Goal: Communication & Community: Answer question/provide support

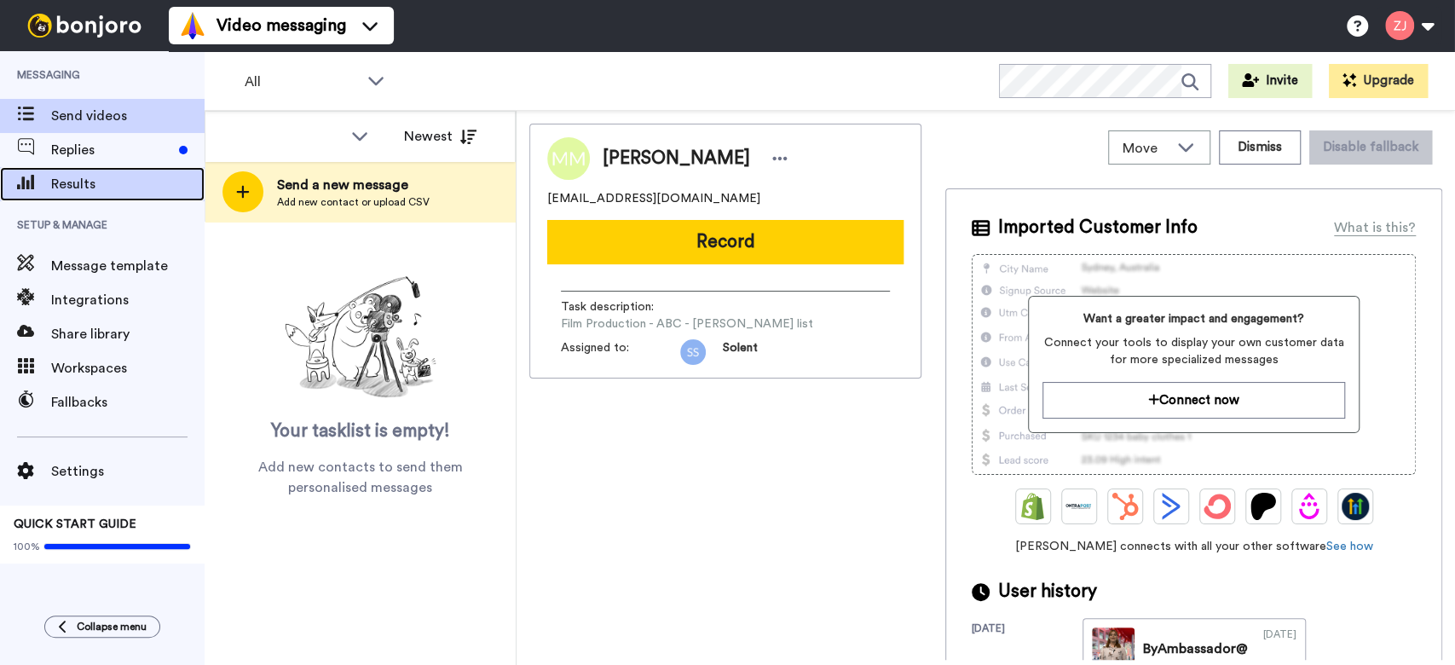
click at [59, 167] on div "Results" at bounding box center [102, 184] width 205 height 34
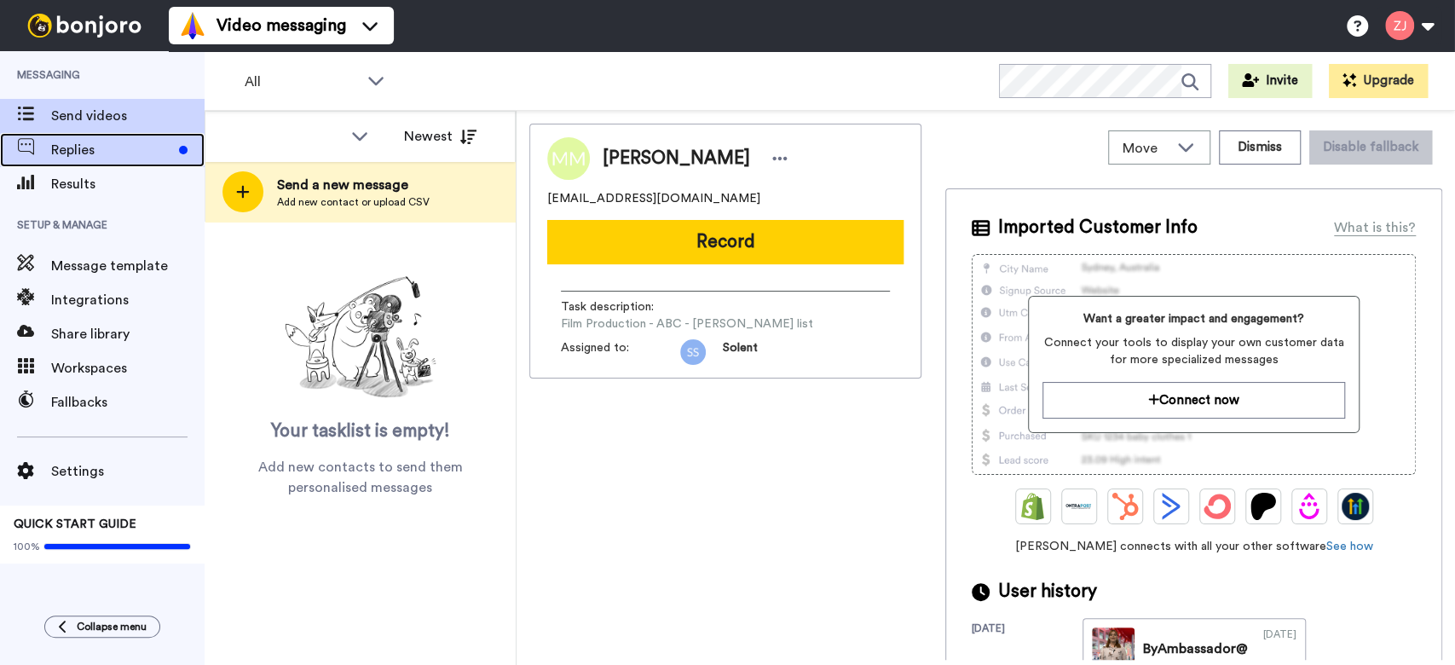
click at [57, 154] on span "Replies" at bounding box center [111, 150] width 121 height 20
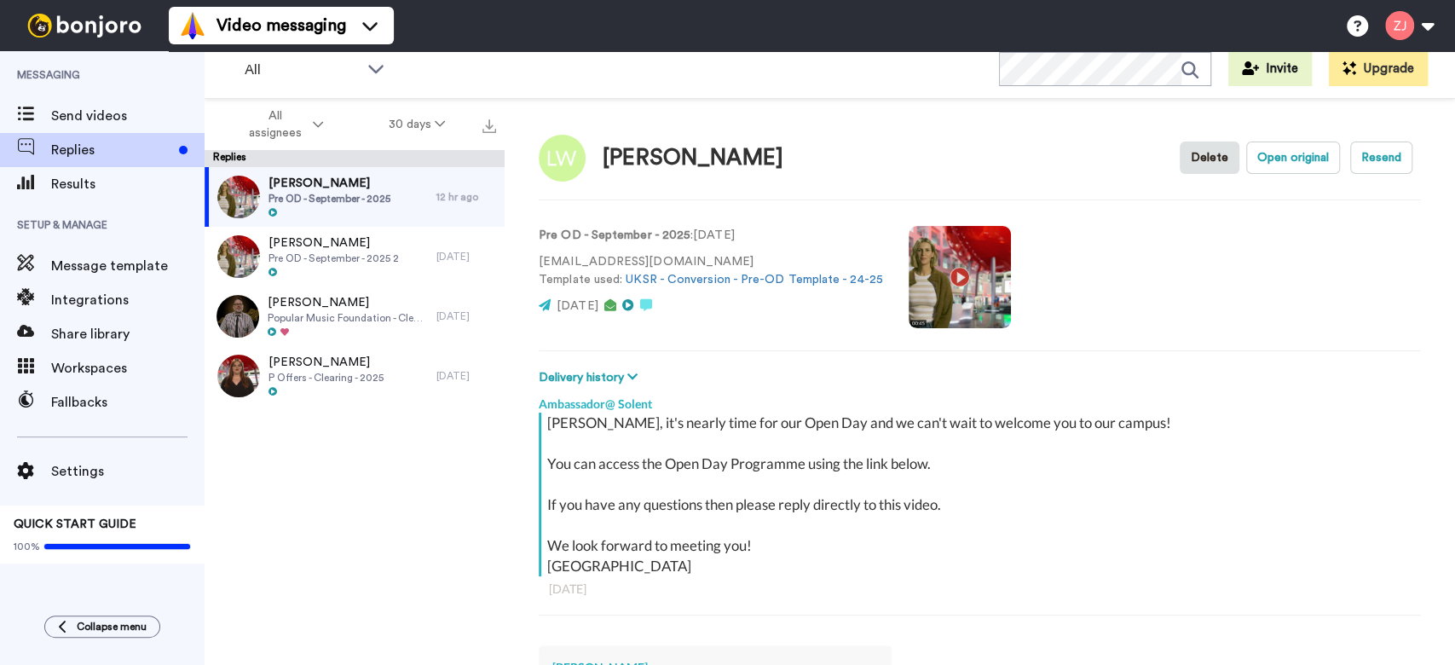
scroll to position [277, 0]
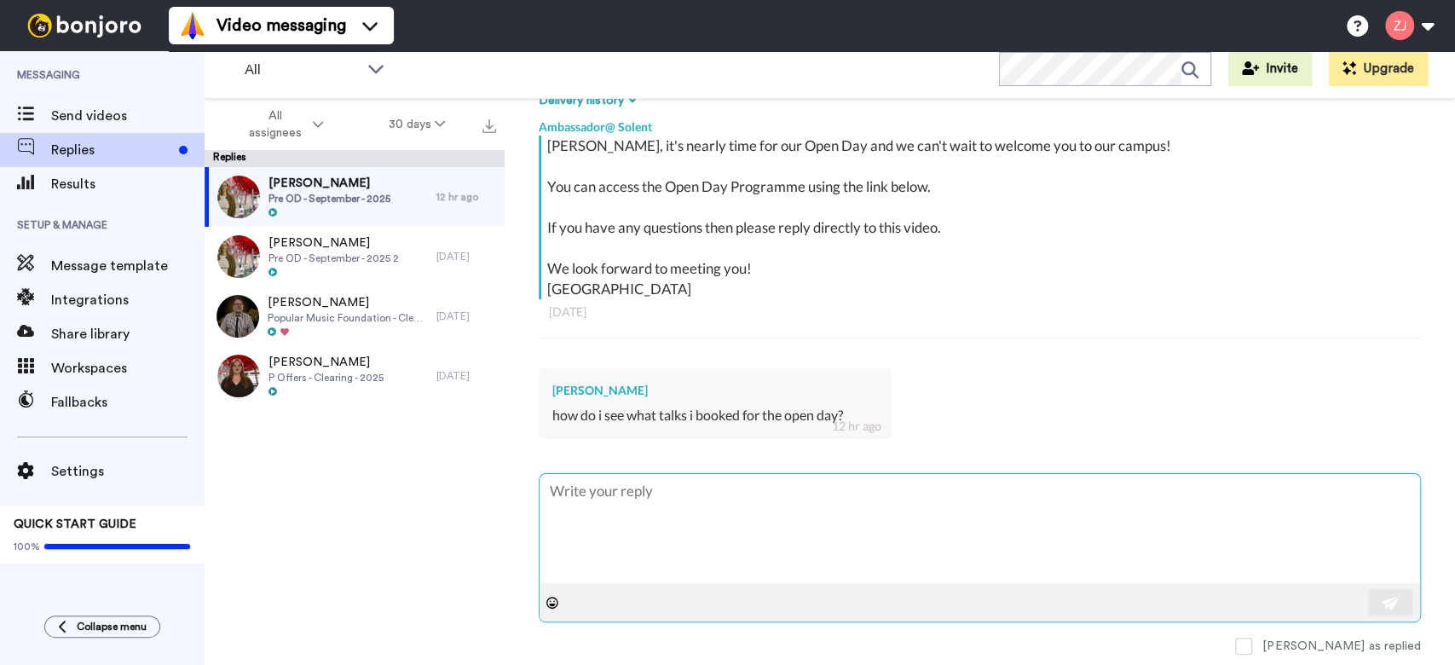
click at [747, 555] on textarea at bounding box center [980, 528] width 880 height 109
type textarea "x"
type textarea "H"
type textarea "x"
type textarea "He"
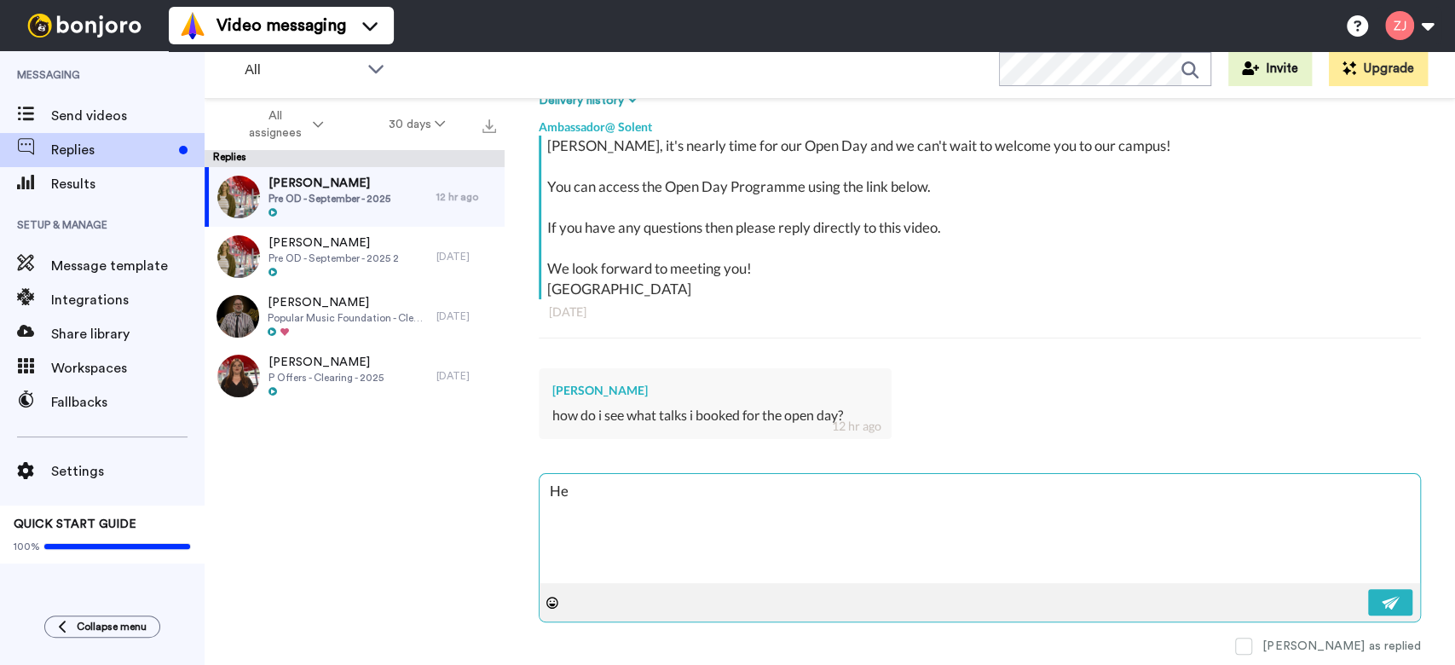
type textarea "x"
type textarea "Hel"
type textarea "x"
type textarea "Hell"
type textarea "x"
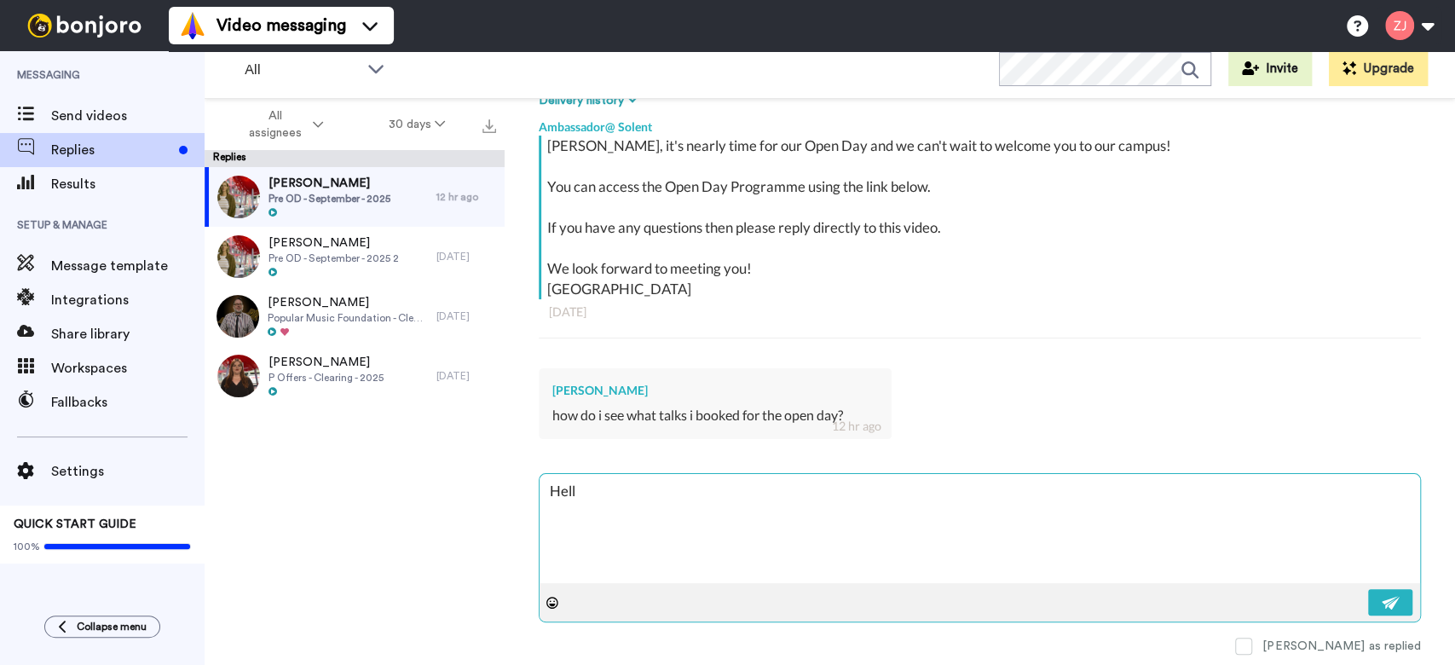
type textarea "Hello"
type textarea "x"
type textarea "Hello"
type textarea "x"
type textarea "Hello L"
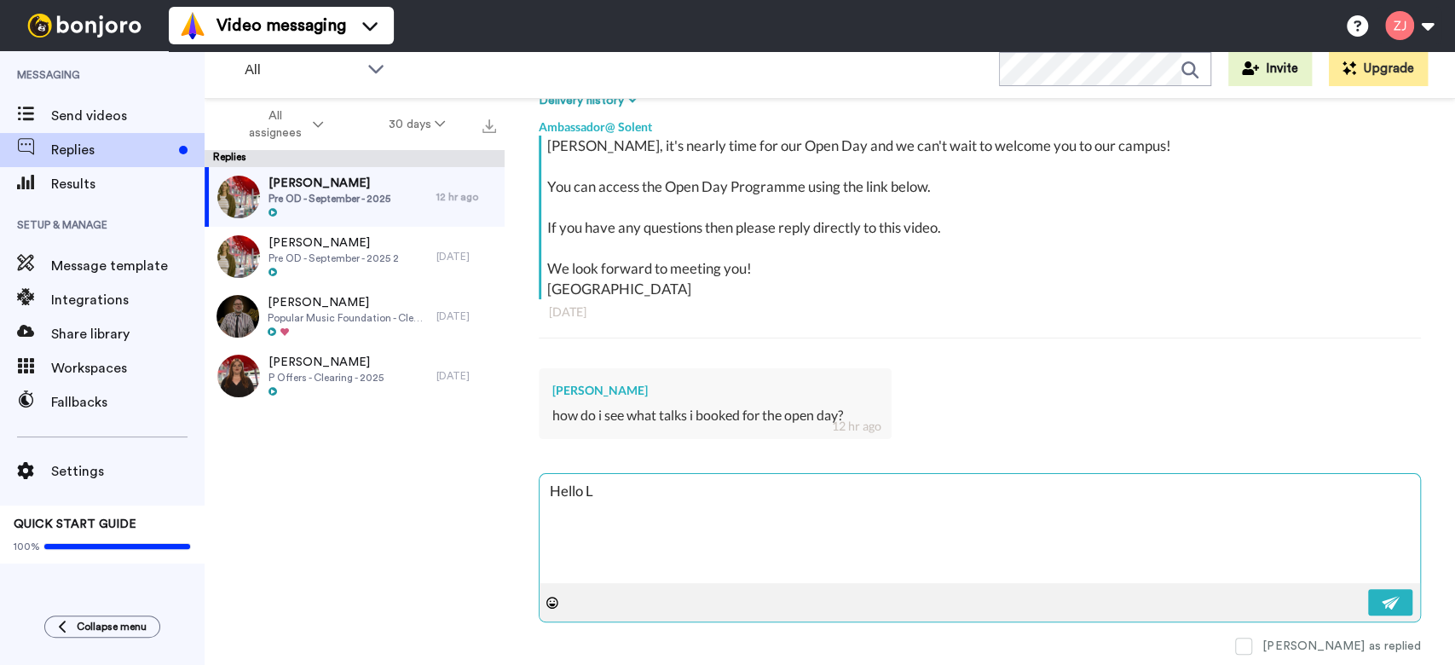
type textarea "x"
type textarea "Hello Log"
type textarea "x"
type textarea "Hello Loga"
type textarea "x"
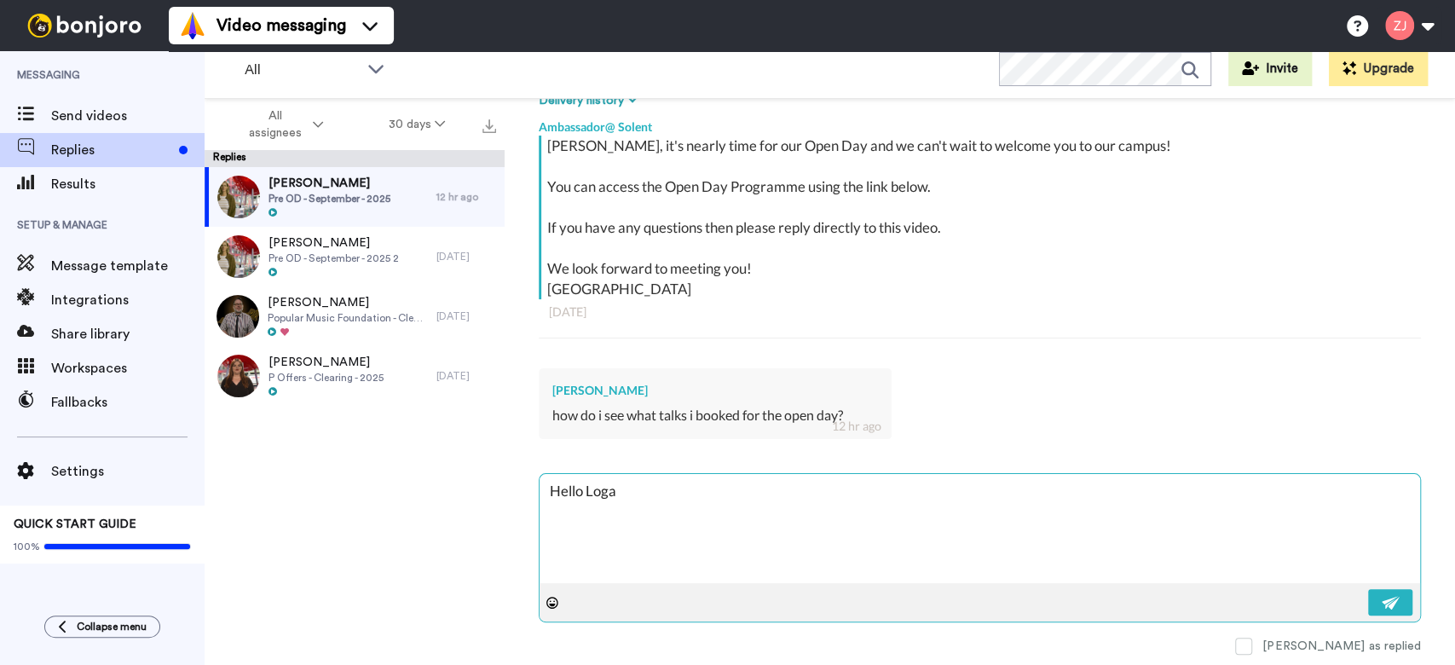
type textarea "Hello [PERSON_NAME]"
type textarea "x"
type textarea "Hello [PERSON_NAME],"
type textarea "x"
type textarea "Hello [PERSON_NAME],"
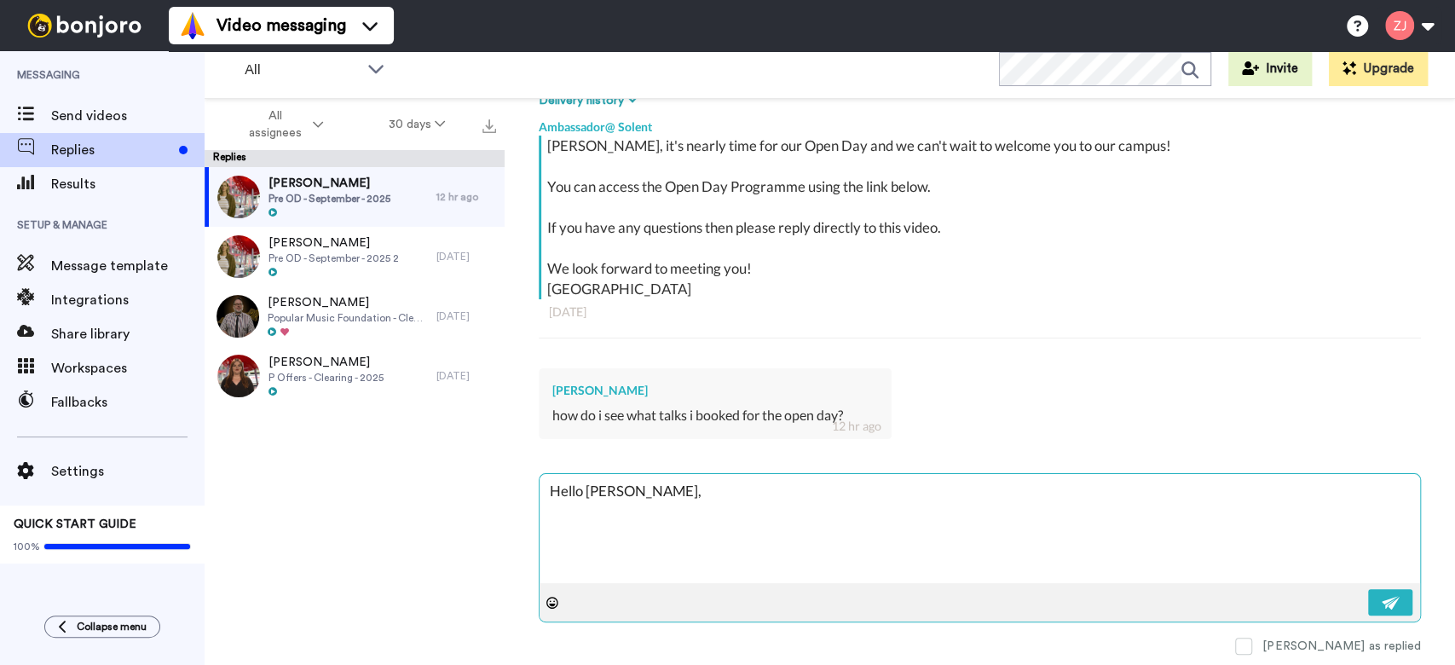
type textarea "x"
type textarea "Hello [PERSON_NAME],"
type textarea "x"
type textarea "Hello [PERSON_NAME], S"
type textarea "x"
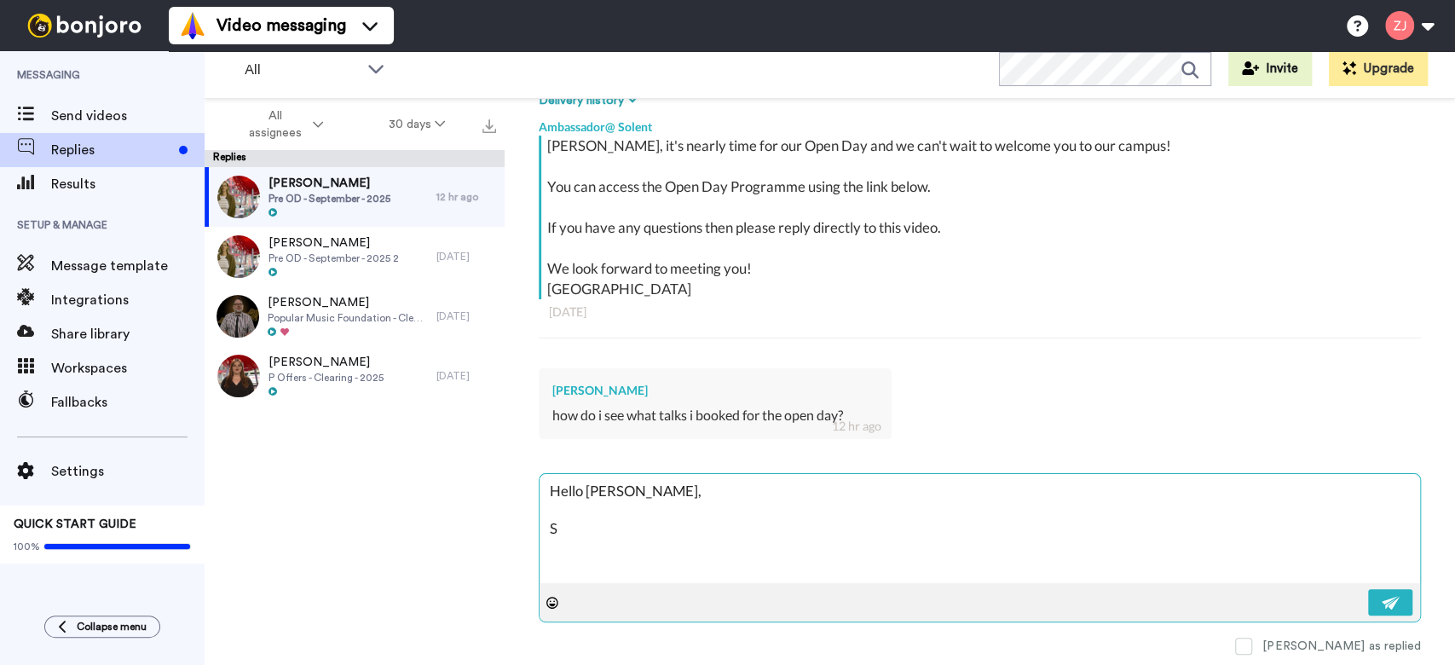
type textarea "Hello [PERSON_NAME], So"
type textarea "x"
type textarea "Hello [PERSON_NAME], So"
type textarea "x"
type textarea "Hello [PERSON_NAME], So y"
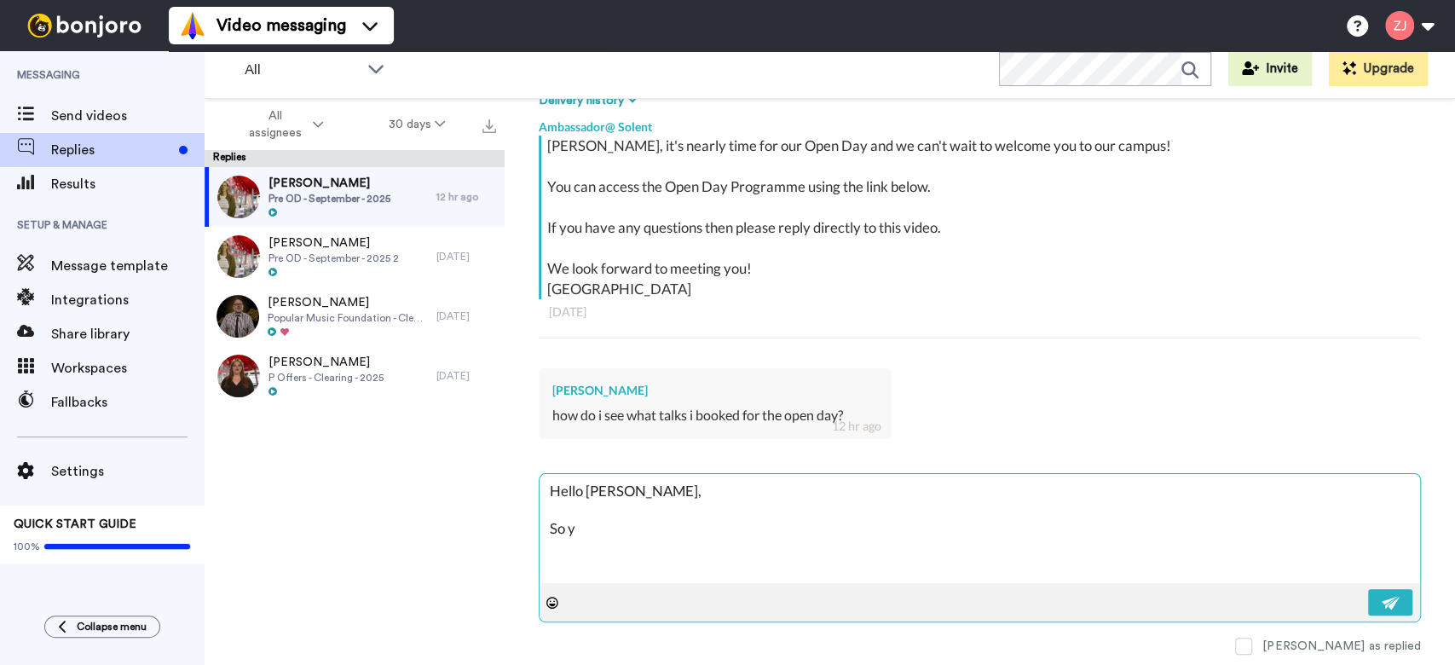
type textarea "x"
type textarea "Hello [PERSON_NAME], So yo"
type textarea "x"
type textarea "Hello [PERSON_NAME], So you"
type textarea "x"
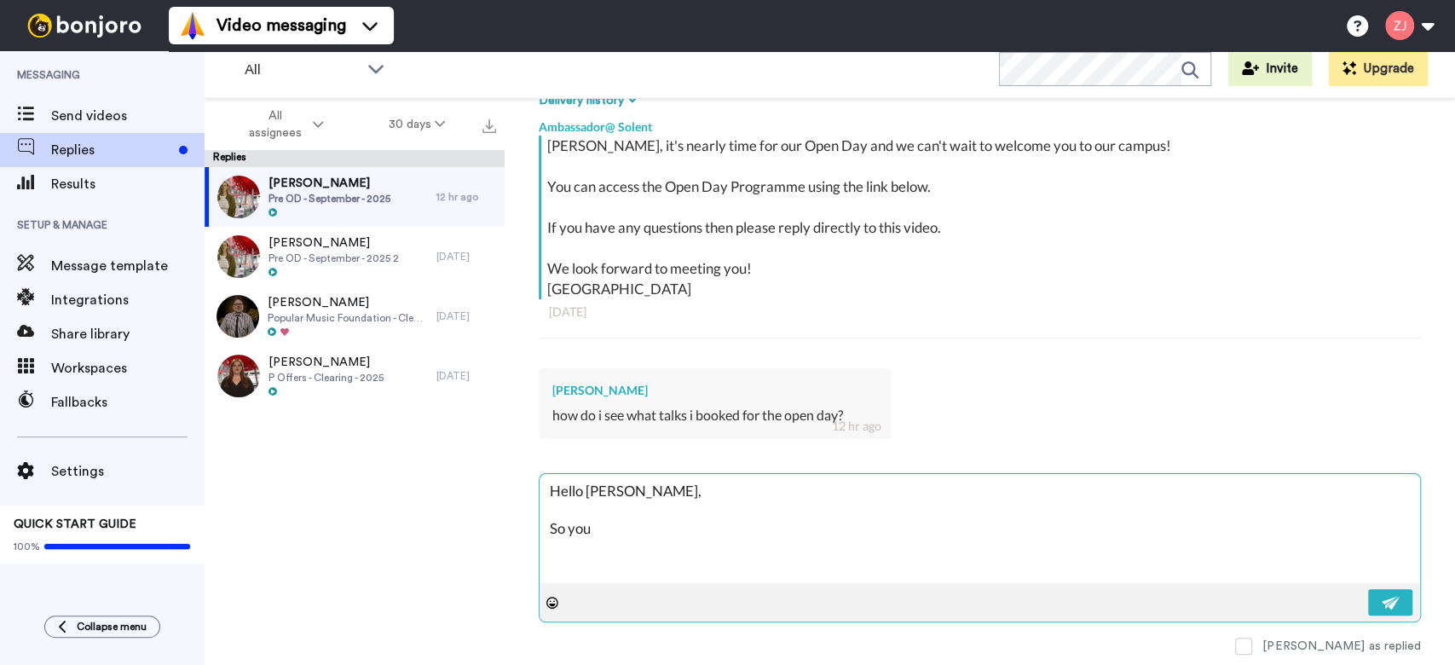
type textarea "Hello [PERSON_NAME], So you"
type textarea "x"
type textarea "Hello [PERSON_NAME], So you d"
type textarea "x"
type textarea "Hello [PERSON_NAME], So you do"
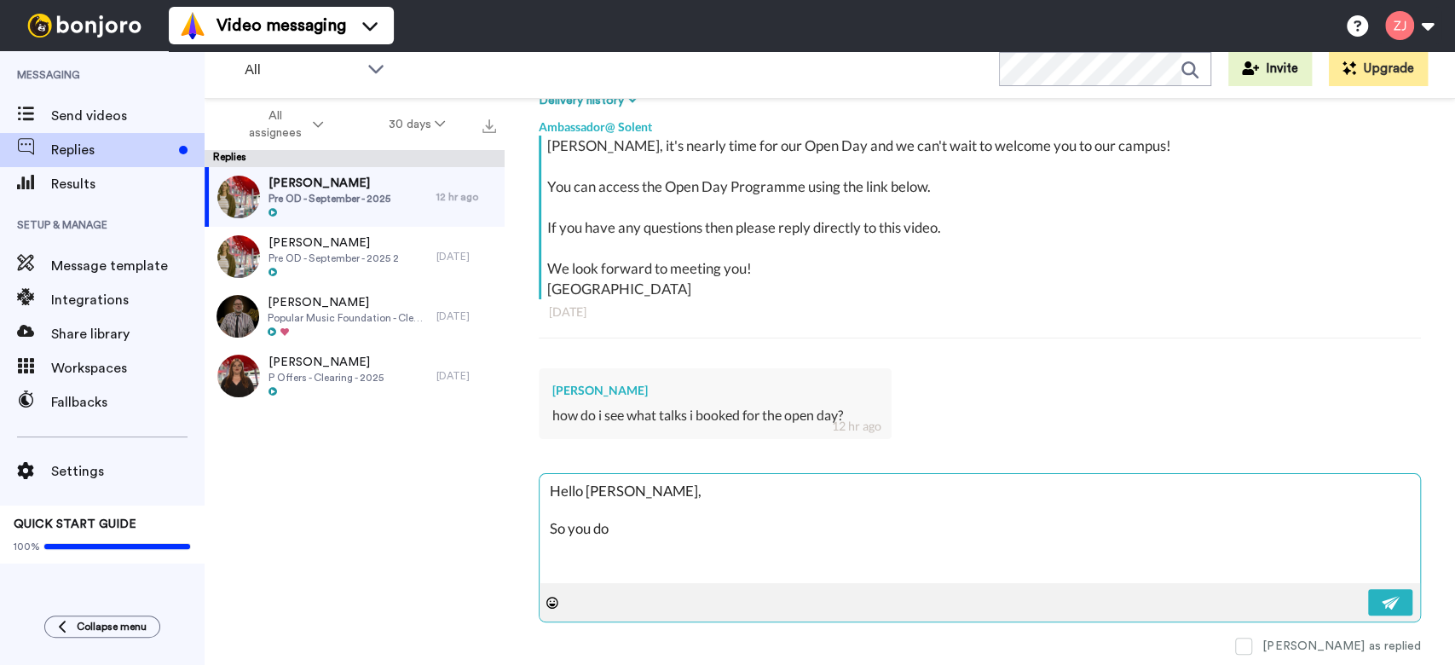
type textarea "x"
type textarea "Hello [PERSON_NAME], So you don"
type textarea "x"
type textarea "Hello [PERSON_NAME], So you don'"
type textarea "x"
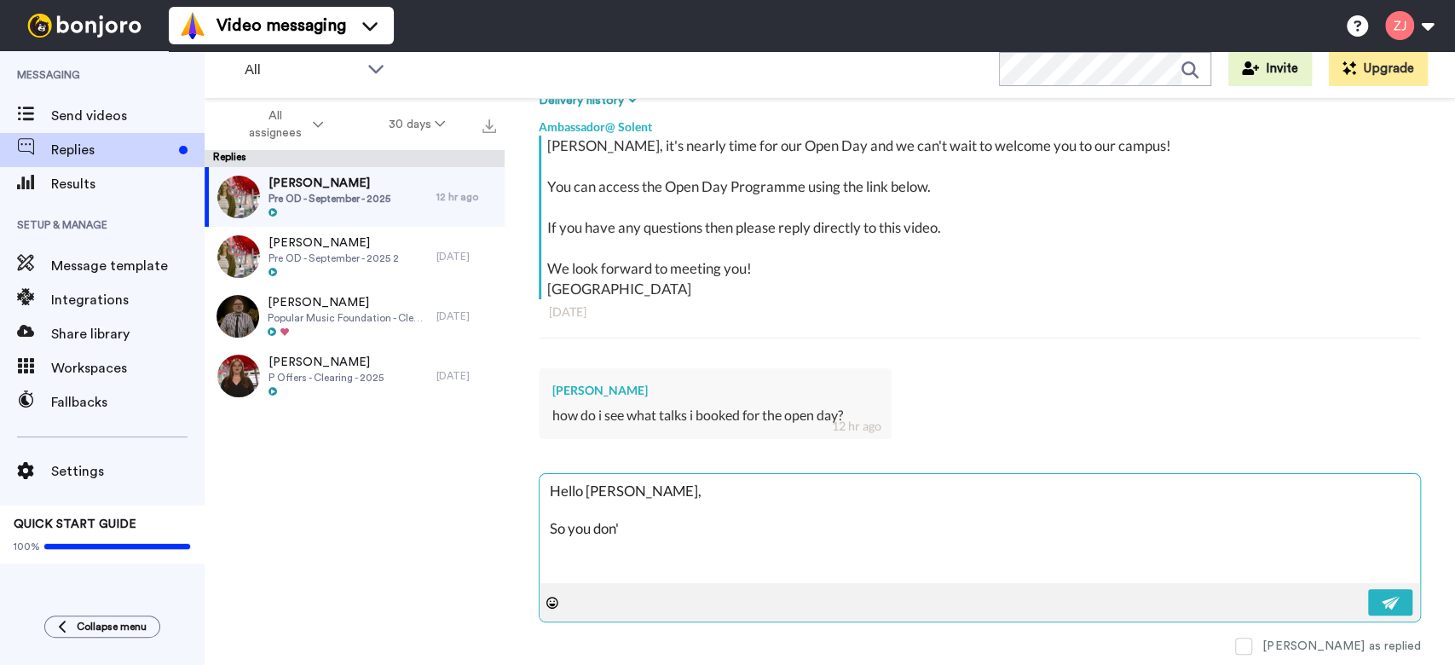
type textarea "Hello [PERSON_NAME], So you don't"
type textarea "x"
type textarea "Hello [PERSON_NAME], So you don't"
type textarea "x"
type textarea "Hello [PERSON_NAME], So you don't n"
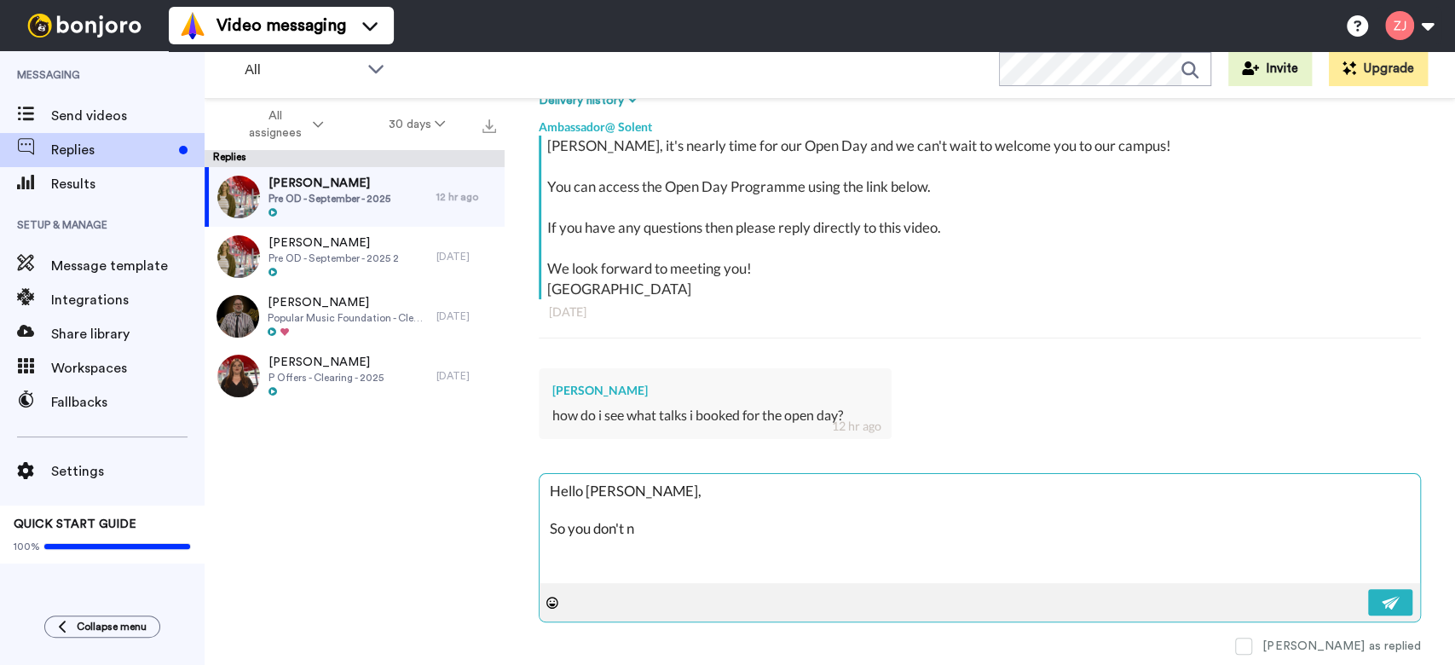
type textarea "x"
type textarea "Hello [PERSON_NAME], So you don't ne"
type textarea "x"
type textarea "Hello [PERSON_NAME], So you don't need"
type textarea "x"
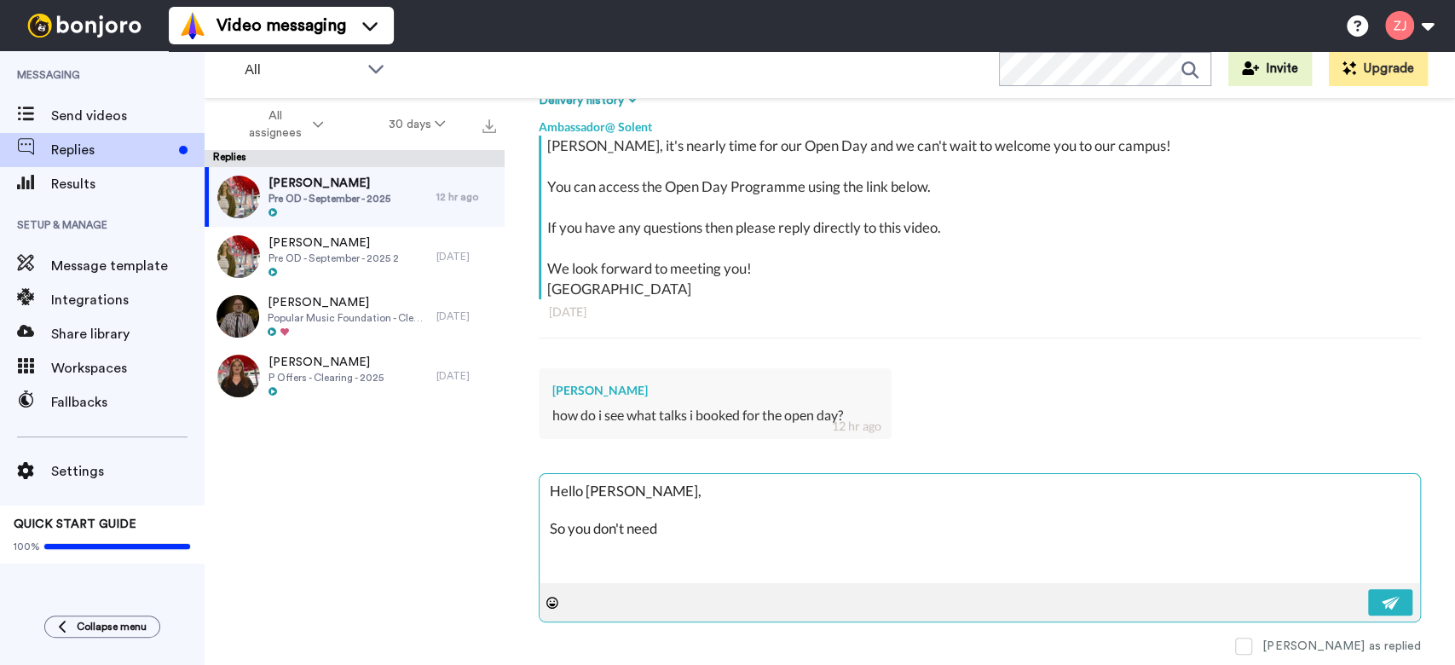
type textarea "Hello [PERSON_NAME], So you don't needs"
type textarea "x"
type textarea "Hello [PERSON_NAME], So you don't needst"
type textarea "x"
type textarea "Hello [PERSON_NAME], So you don't needsto"
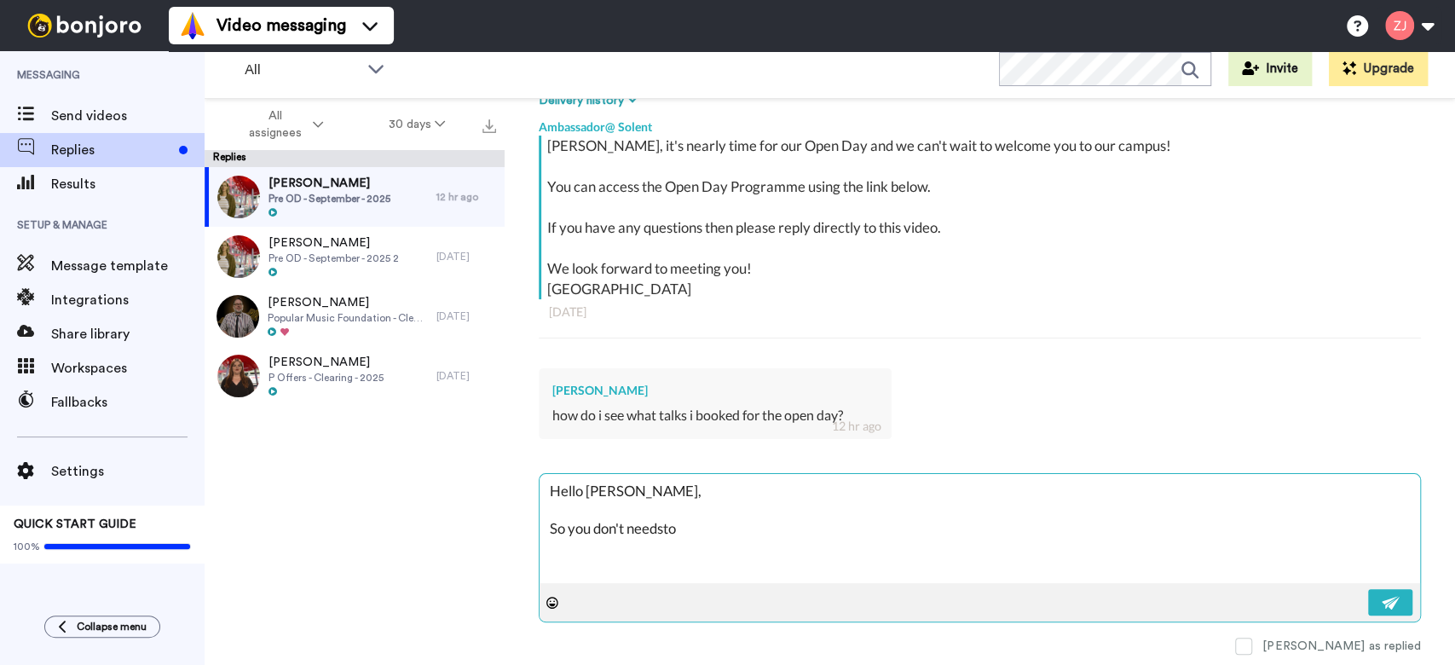
type textarea "x"
type textarea "Hello [PERSON_NAME], So you don't needst"
type textarea "x"
type textarea "Hello [PERSON_NAME], So you don't needs"
type textarea "x"
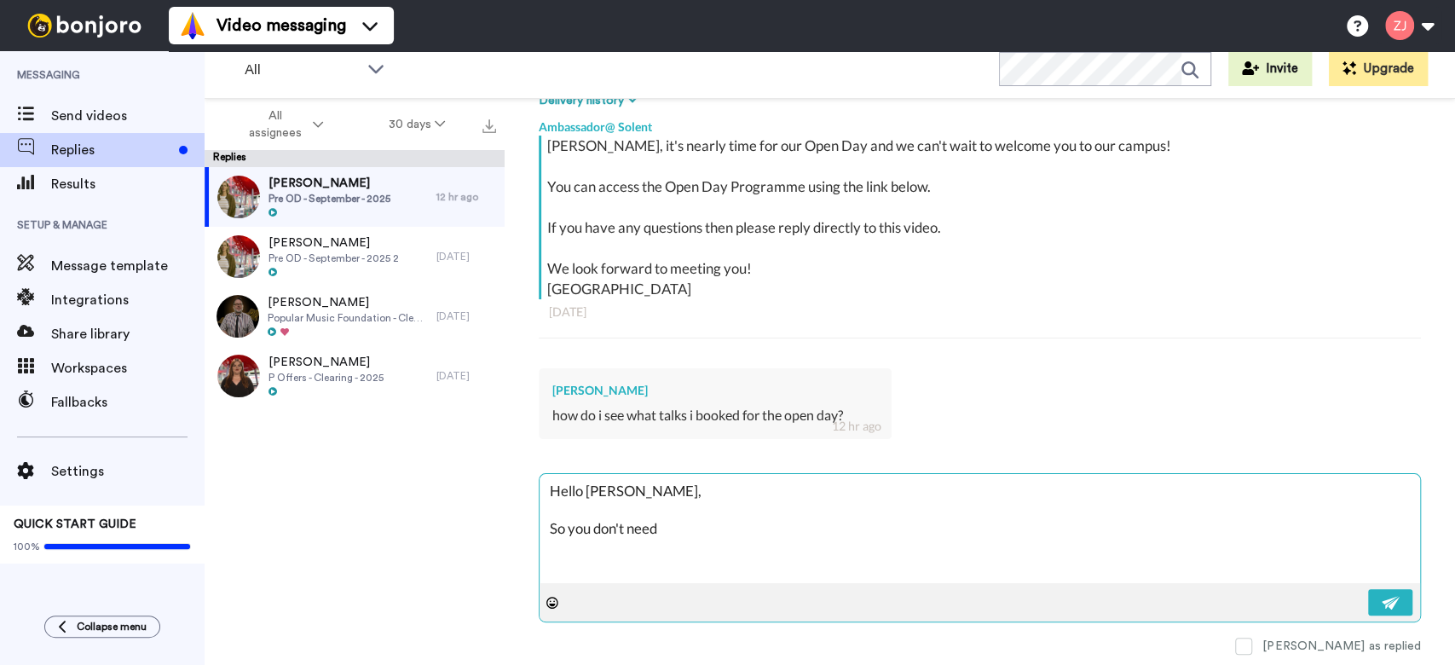
type textarea "Hello [PERSON_NAME], So you don't need"
type textarea "x"
type textarea "Hello [PERSON_NAME], So you don't need t"
type textarea "x"
type textarea "Hello [PERSON_NAME], So you don't need t"
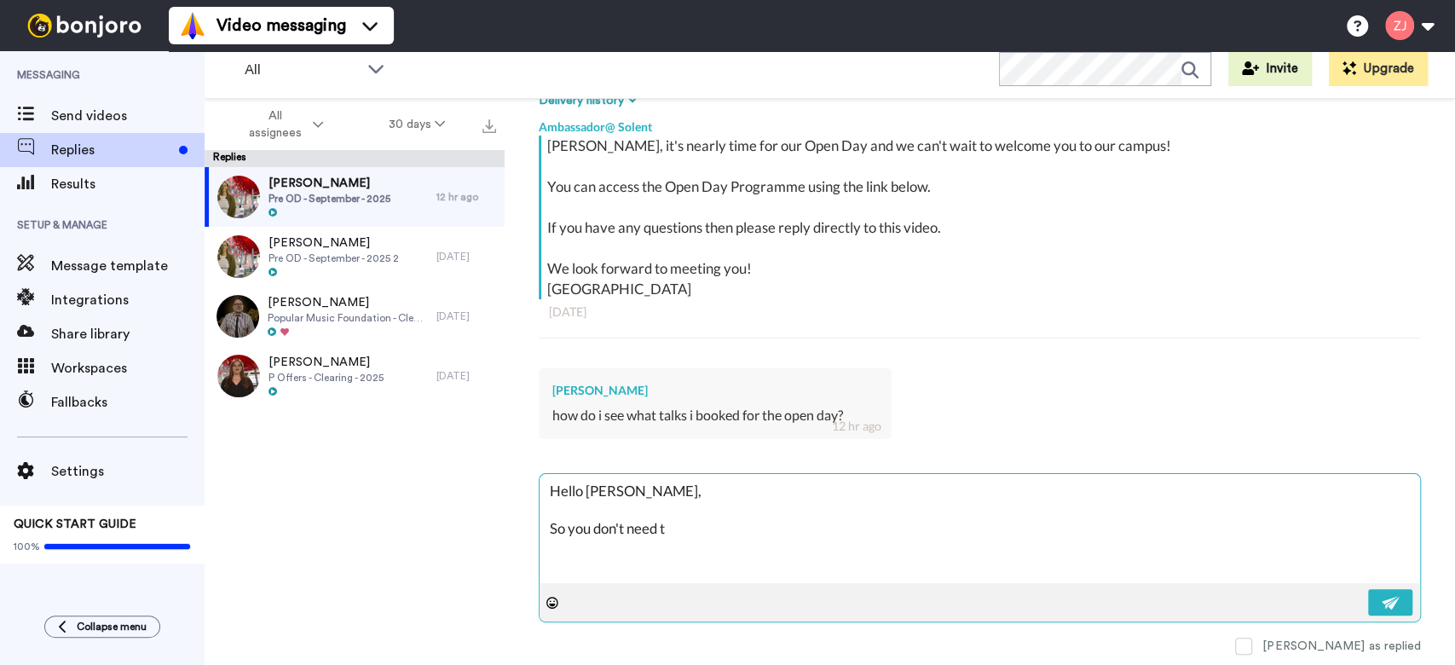
type textarea "x"
type textarea "Hello [PERSON_NAME], So you don't need t"
type textarea "x"
type textarea "Hello [PERSON_NAME], So you don't need to"
type textarea "x"
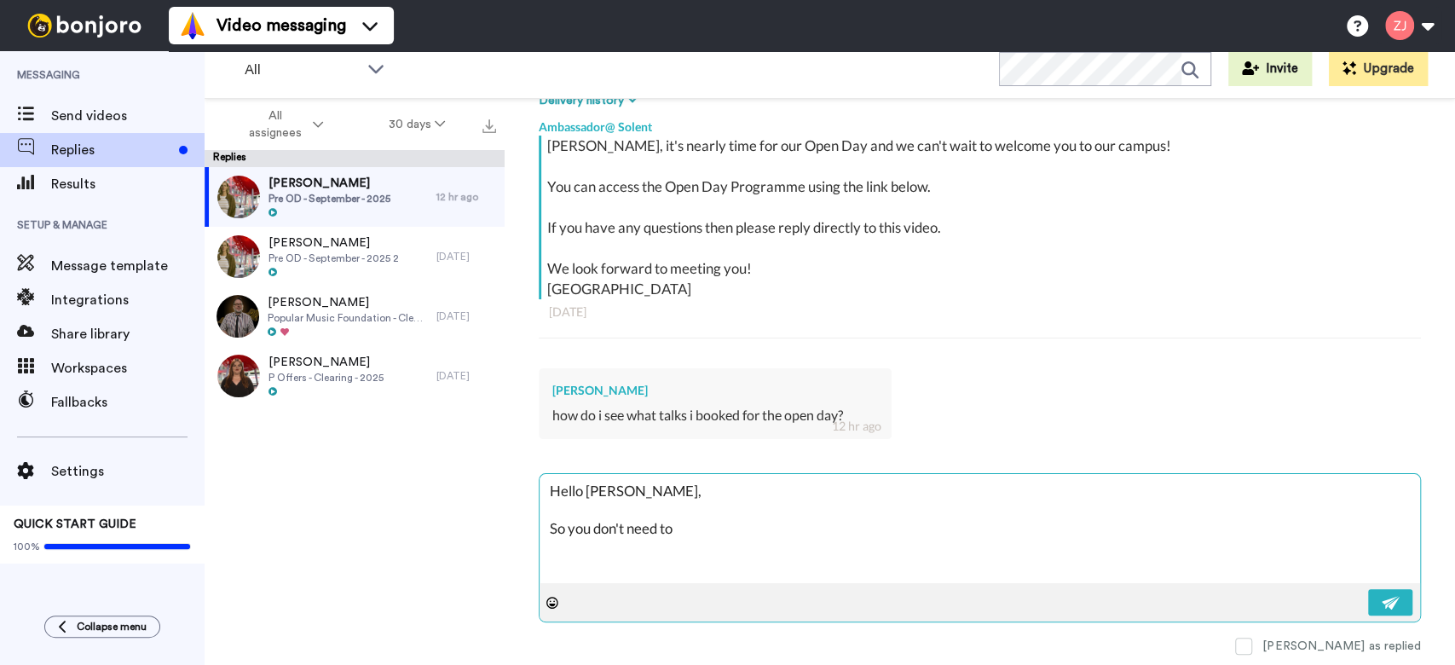
type textarea "Hello [PERSON_NAME], So you don't need to p"
type textarea "x"
type textarea "Hello [PERSON_NAME], So you don't need to pr"
type textarea "x"
type textarea "Hello [PERSON_NAME], So you don't need to pre"
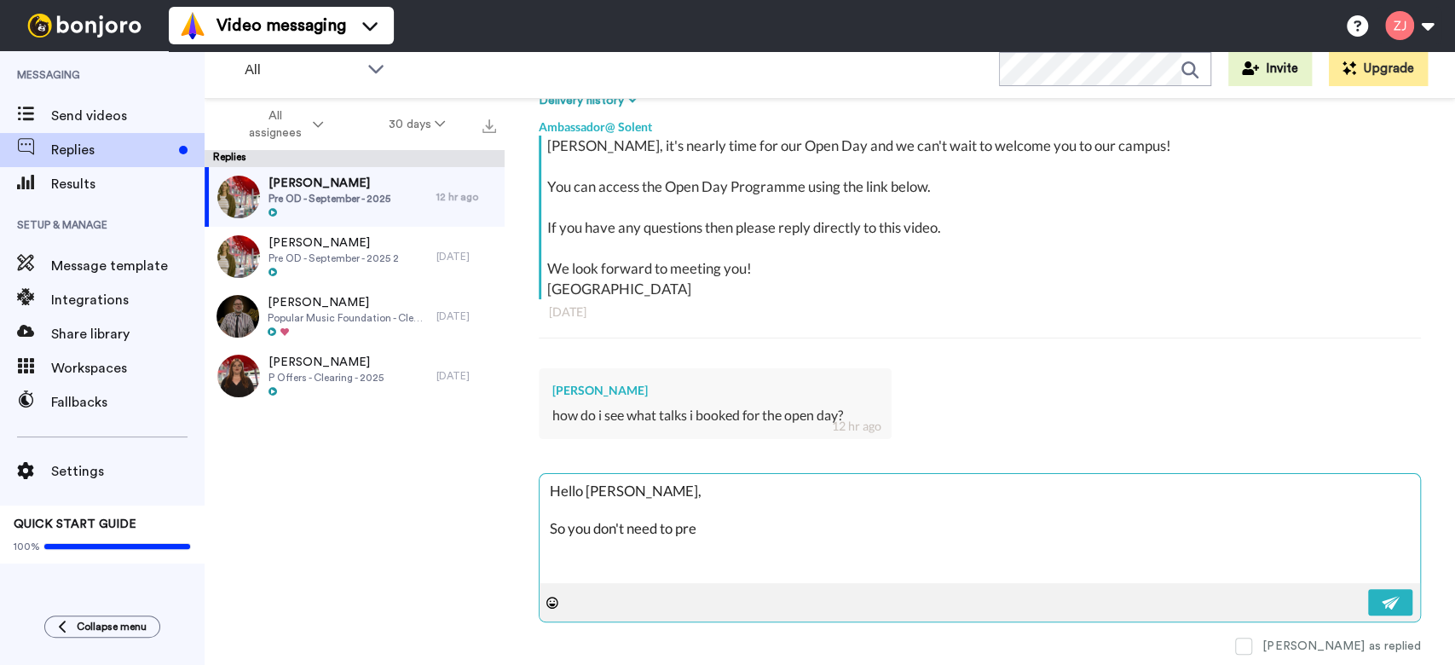
type textarea "x"
type textarea "Hello [PERSON_NAME], So you don't need to preb"
type textarea "x"
type textarea "Hello [PERSON_NAME], So you don't need to prebo"
type textarea "x"
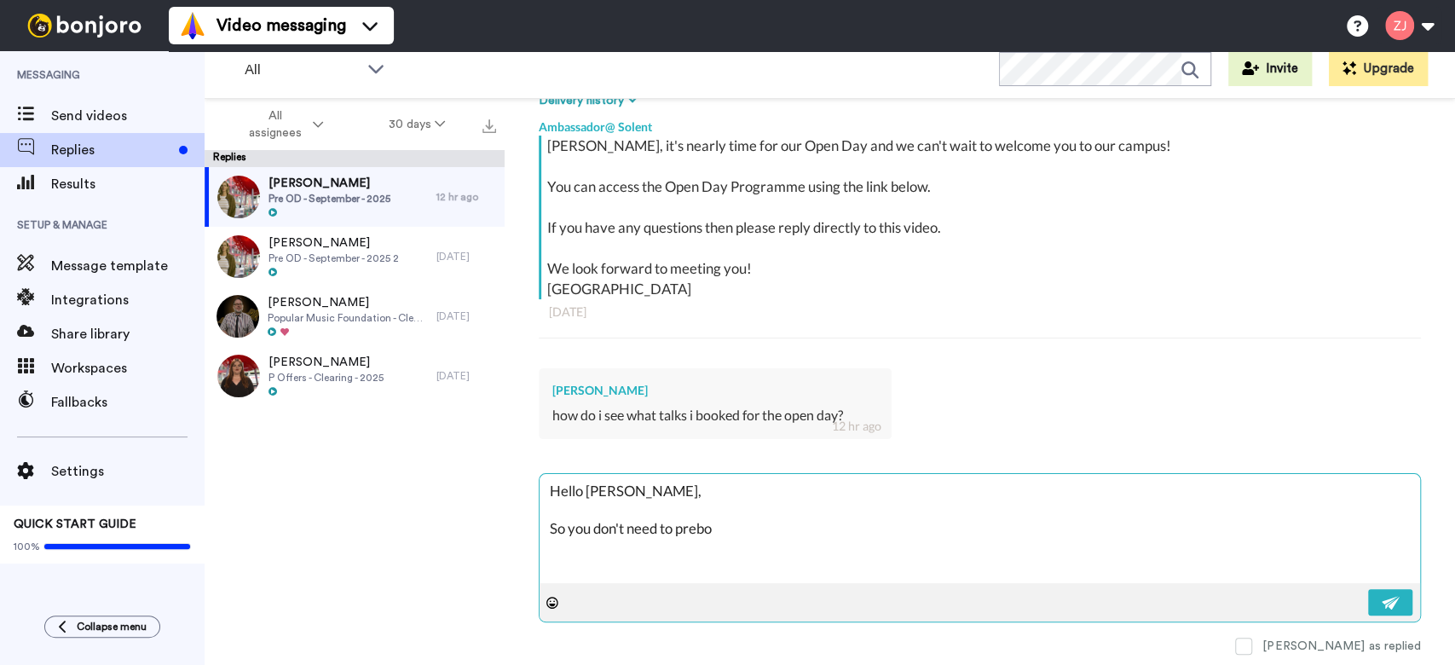
type textarea "Hello [PERSON_NAME], So you don't need to preboo"
type textarea "x"
type textarea "Hello [PERSON_NAME], So you don't need to prebook"
type textarea "x"
type textarea "Hello [PERSON_NAME], So you don't need to prebook"
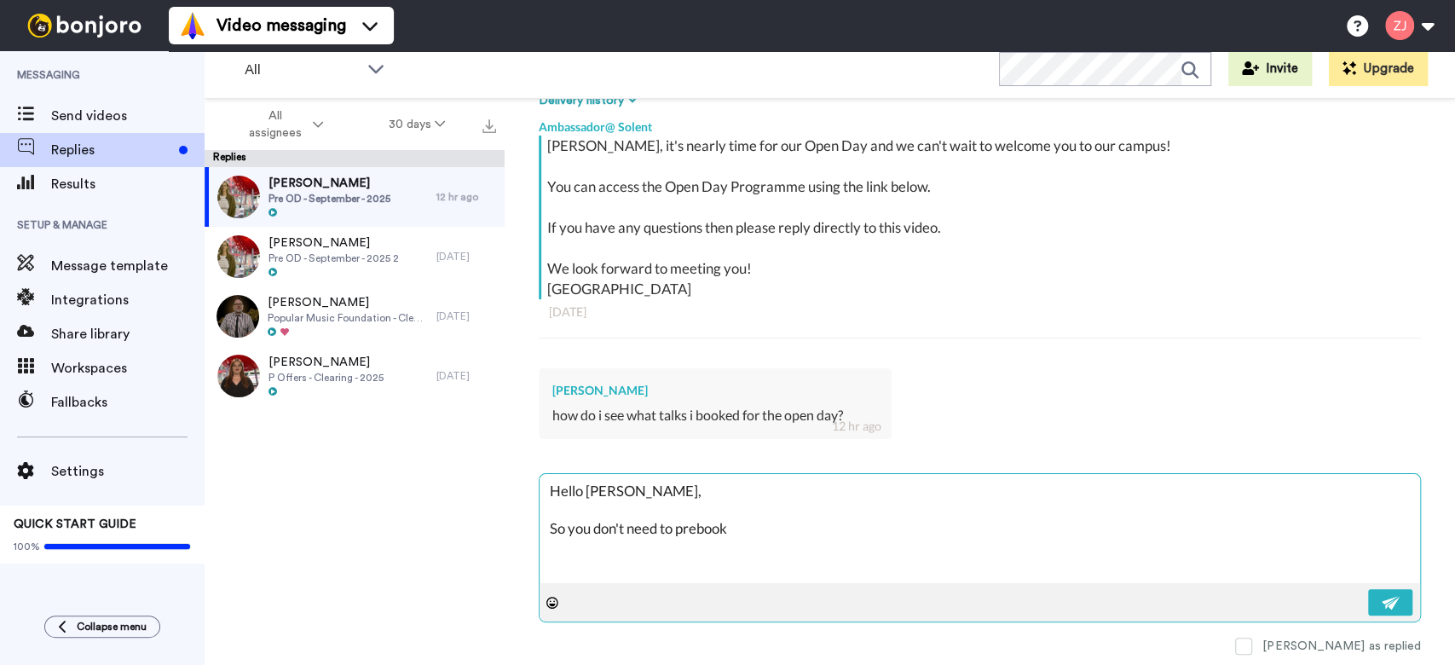
type textarea "x"
type textarea "Hello [PERSON_NAME], So you don't need to prebook a"
type textarea "x"
type textarea "Hello [PERSON_NAME], So you don't need to prebook an"
type textarea "x"
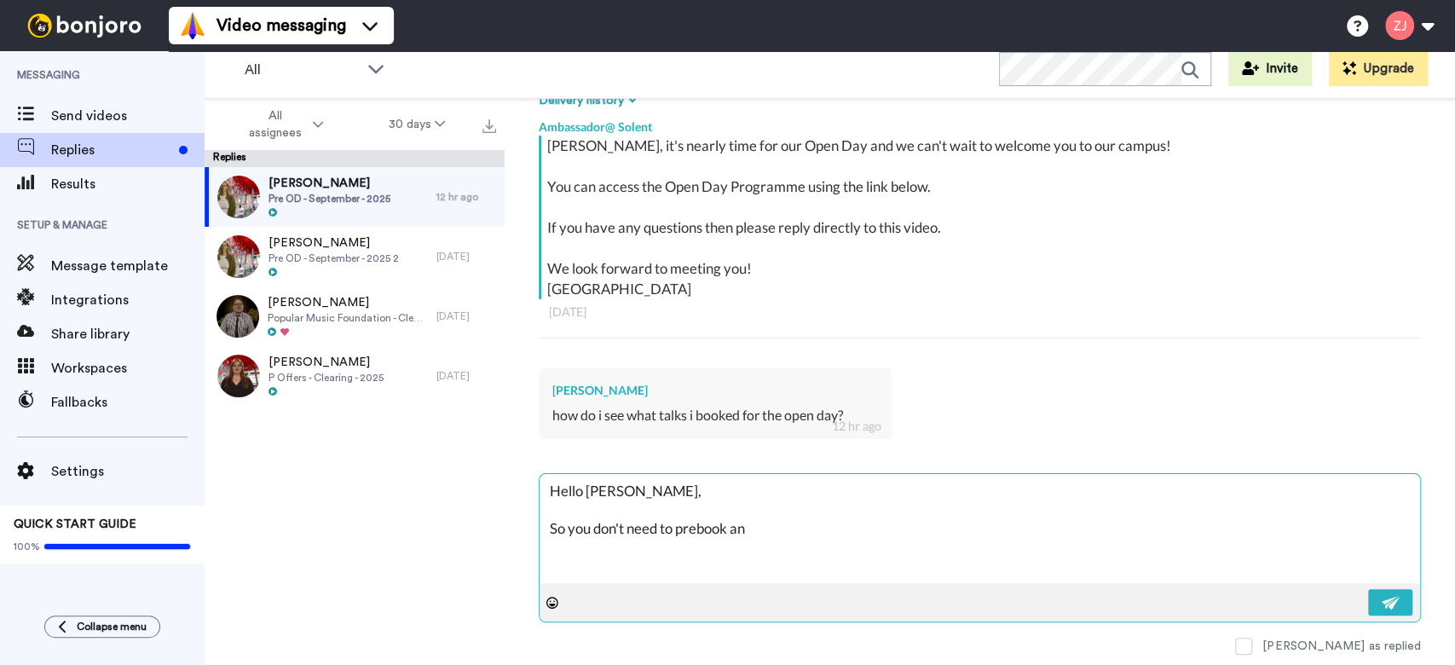
type textarea "Hello [PERSON_NAME], So you don't need to prebook any"
type textarea "x"
type textarea "Hello [PERSON_NAME], So you don't need to prebook any"
type textarea "x"
type textarea "Hello [PERSON_NAME], So you don't need to prebook any t"
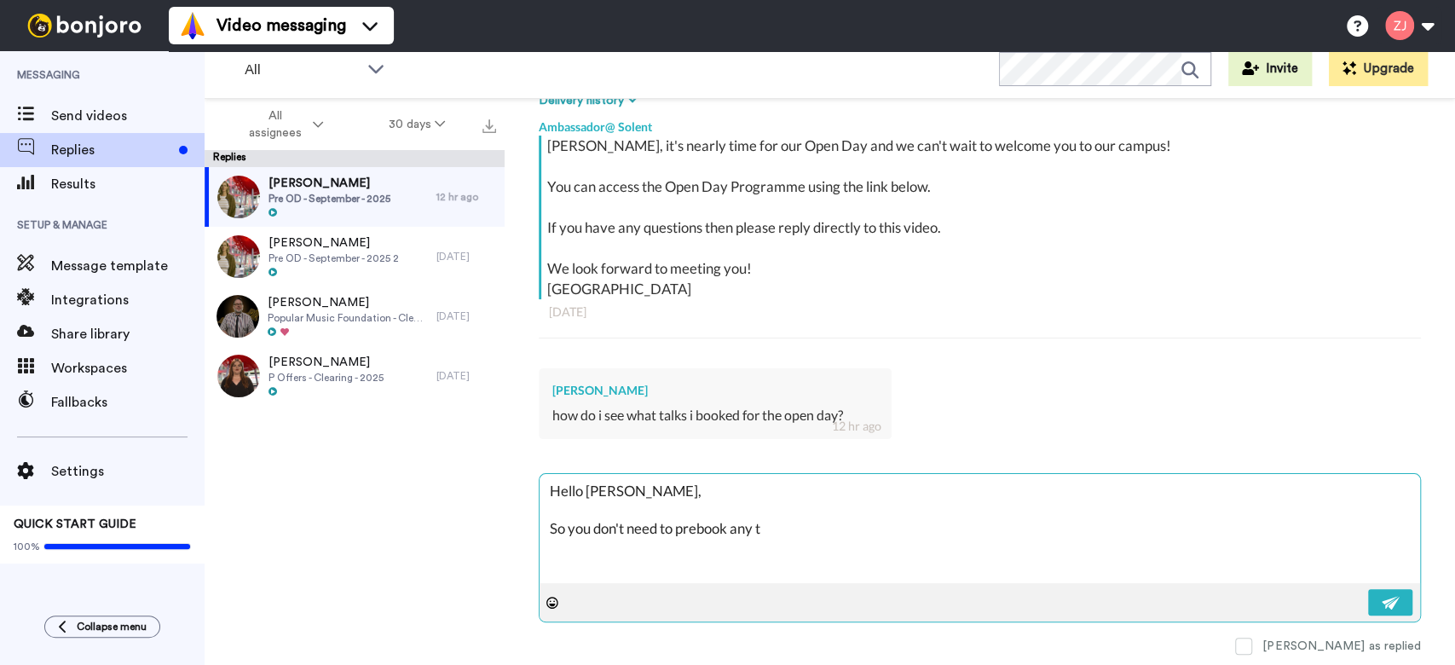
type textarea "x"
type textarea "Hello [PERSON_NAME], So you don't need to prebook any ta"
type textarea "x"
type textarea "Hello [PERSON_NAME], So you don't need to prebook any tal"
type textarea "x"
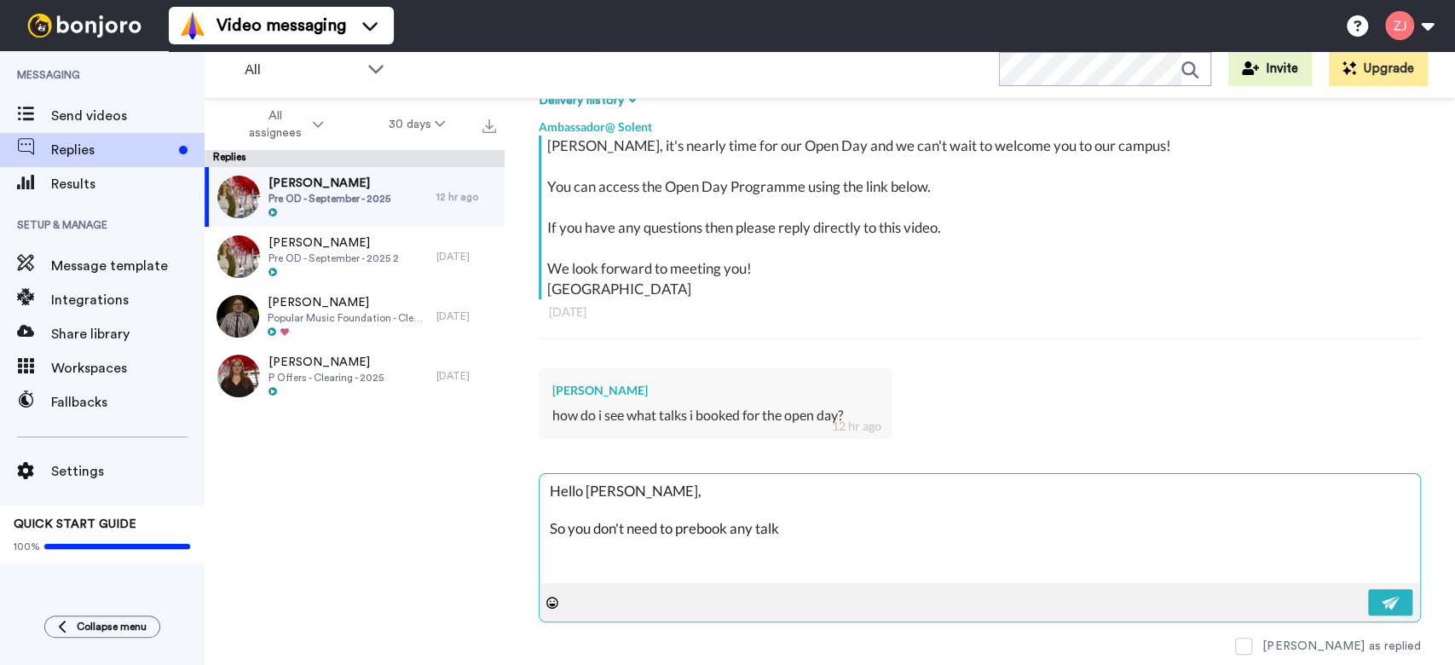
type textarea "Hello [PERSON_NAME], So you don't need to prebook any talkd"
type textarea "x"
type textarea "Hello [PERSON_NAME], So you don't need to prebook any talkd"
type textarea "x"
type textarea "Hello [PERSON_NAME], So you don't need to prebook any talkd"
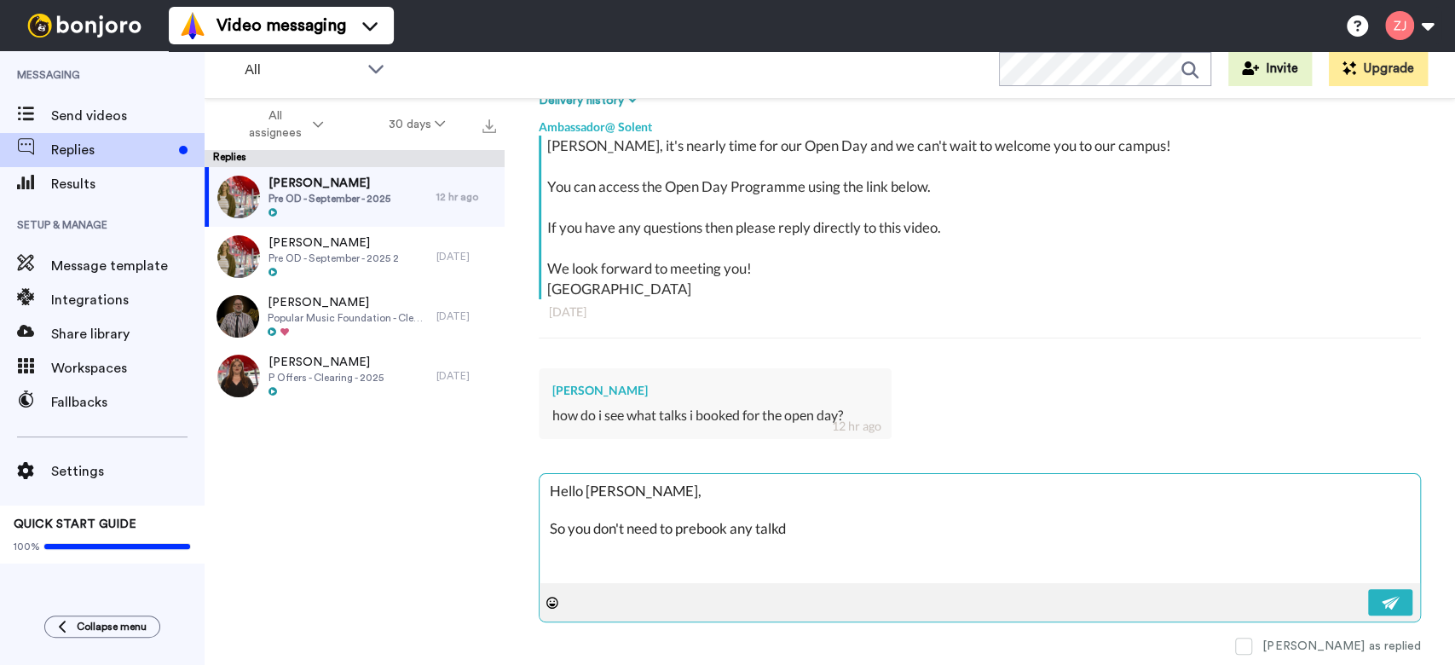
type textarea "x"
type textarea "Hello [PERSON_NAME], So you don't need to prebook any talk"
type textarea "x"
type textarea "Hello [PERSON_NAME], So you don't need to prebook any talks"
type textarea "x"
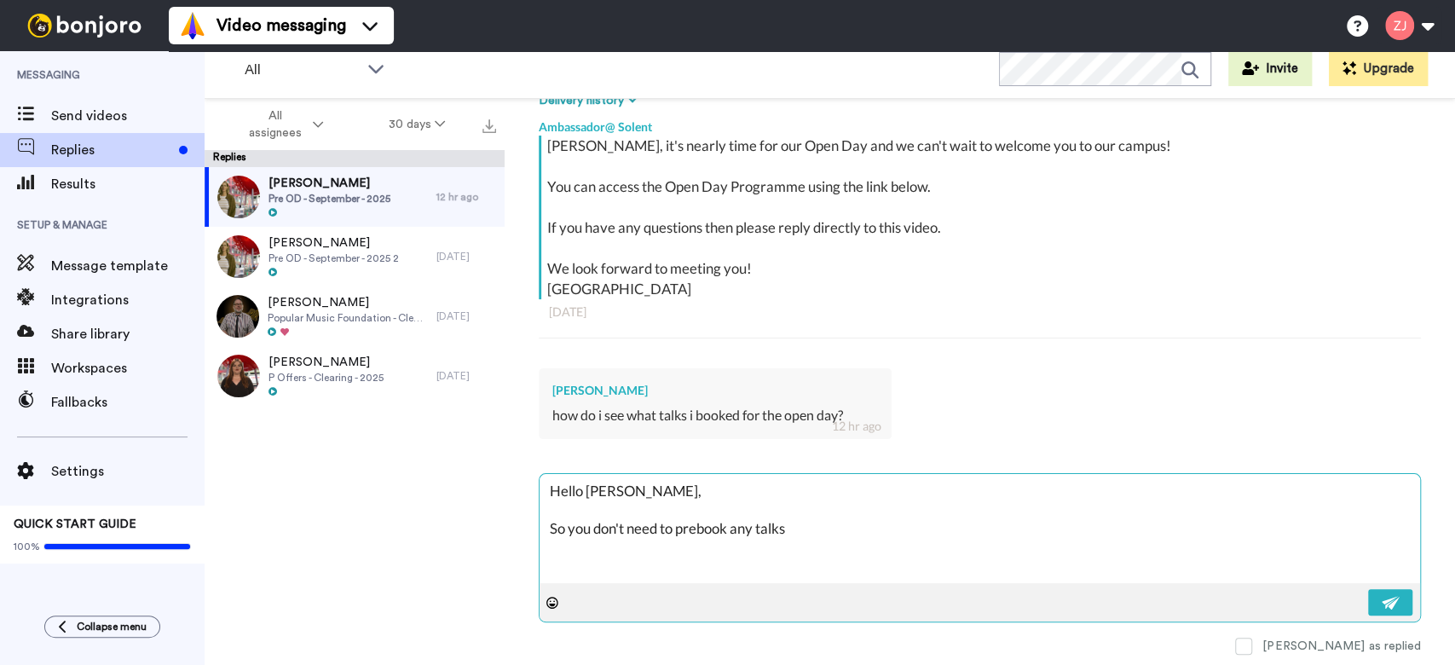
type textarea "Hello [PERSON_NAME], So you don't need to prebook any talks"
type textarea "x"
type textarea "Hello [PERSON_NAME], So you don't need to prebook any talks f"
type textarea "x"
type textarea "Hello [PERSON_NAME], So you don't need to prebook any talks fo"
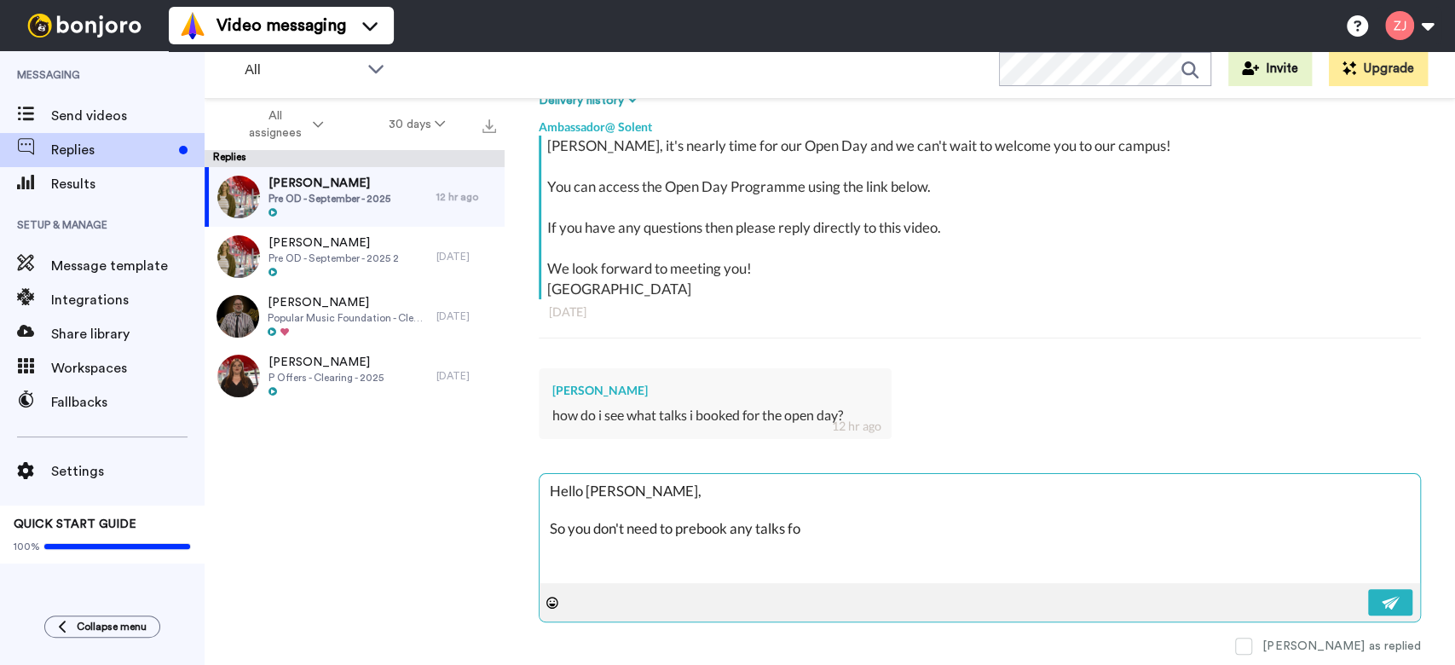
type textarea "x"
type textarea "Hello [PERSON_NAME], So you don't need to prebook any talks for"
type textarea "x"
type textarea "Hello [PERSON_NAME], So you don't need to prebook any talks for t"
type textarea "x"
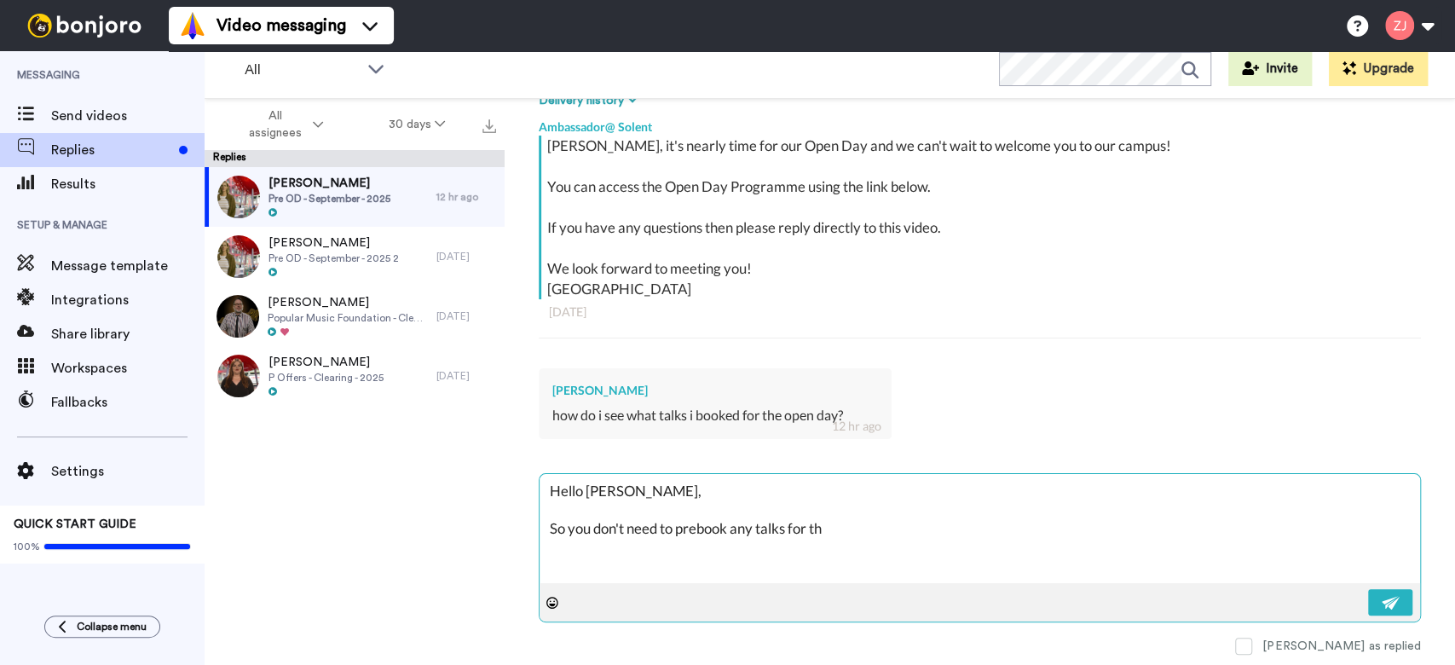
type textarea "Hello [PERSON_NAME], So you don't need to prebook any talks for the"
type textarea "x"
type textarea "Hello [PERSON_NAME], So you don't need to prebook any talks for the"
type textarea "x"
type textarea "Hello [PERSON_NAME], So you don't need to prebook any talks for the w"
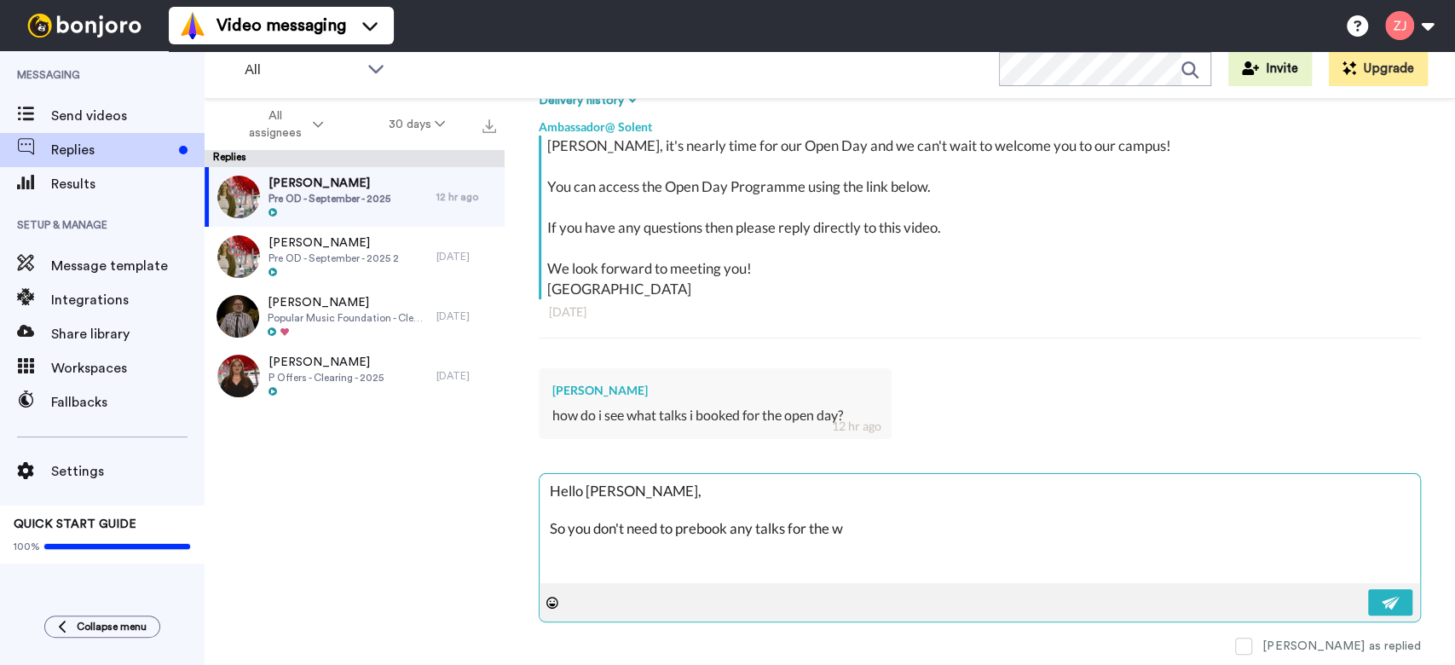
type textarea "x"
type textarea "Hello [PERSON_NAME], So you don't need to prebook any talks for the"
type textarea "x"
type textarea "Hello [PERSON_NAME], So you don't need to prebook any talks for the O"
type textarea "x"
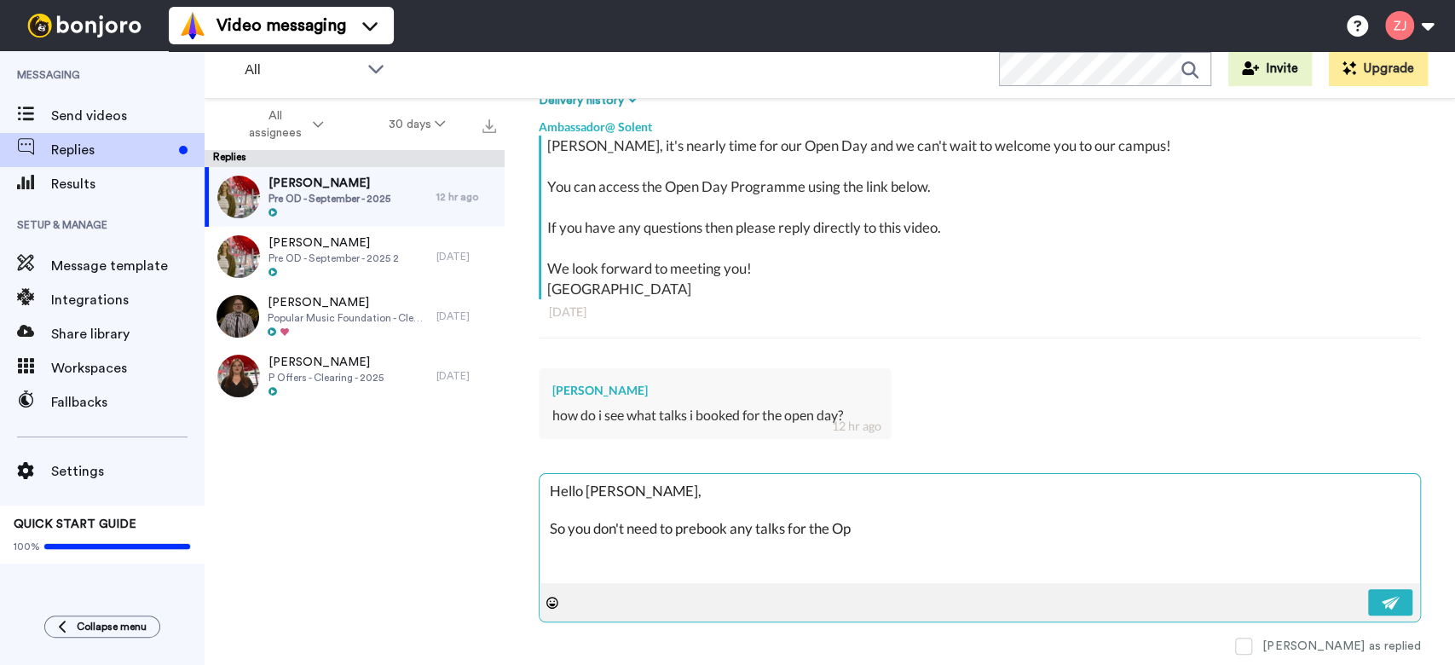
type textarea "Hello [PERSON_NAME], So you don't need to prebook any talks for the Ope"
type textarea "x"
type textarea "Hello [PERSON_NAME], So you don't need to prebook any talks for the Open"
type textarea "x"
type textarea "Hello [PERSON_NAME], So you don't need to prebook any talks for the Open D"
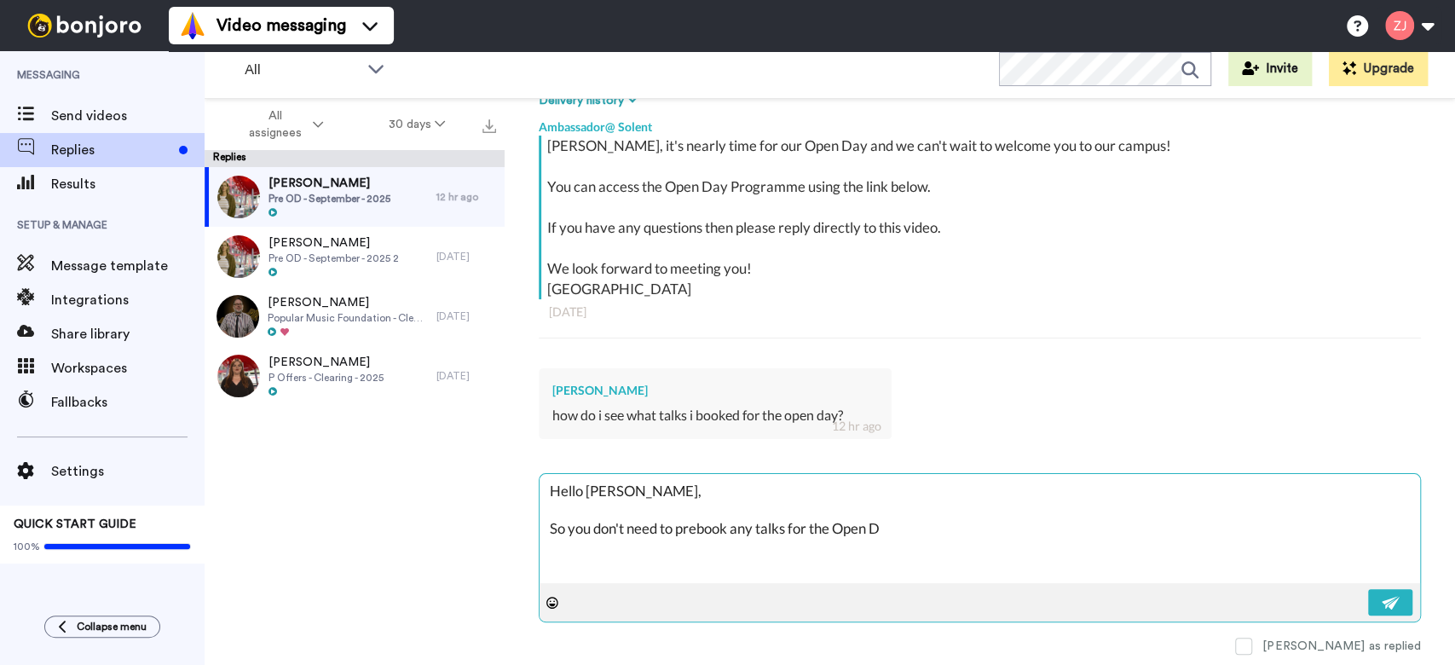
type textarea "x"
type textarea "Hello [PERSON_NAME], So you don't need to prebook any talks for the Open Da"
type textarea "x"
type textarea "Hello [PERSON_NAME], So you don't need to prebook any talks for the Open Day"
type textarea "x"
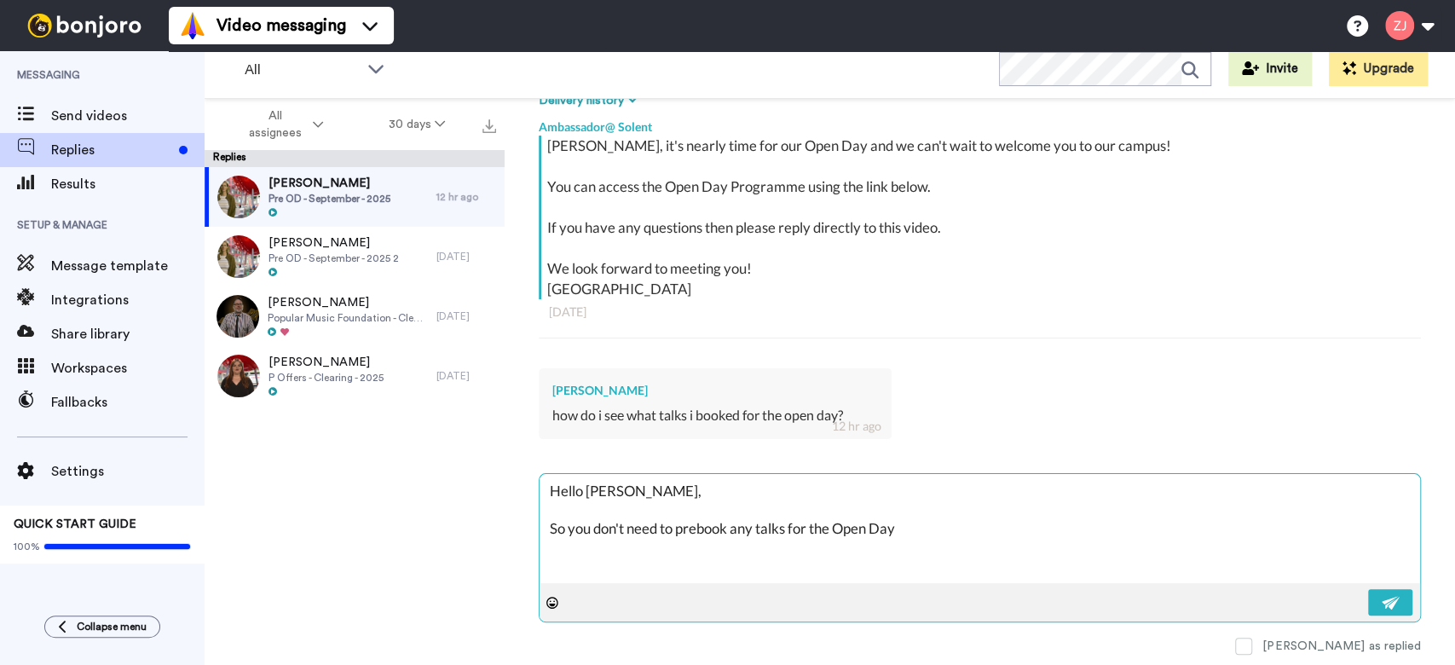
type textarea "Hello [PERSON_NAME], So you don't need to prebook any talks for the Open Day"
type textarea "x"
type textarea "Hello [PERSON_NAME], So you don't need to prebook any talks for the Open Day -"
type textarea "x"
type textarea "Hello [PERSON_NAME], So you don't need to prebook any talks for the Open Day -"
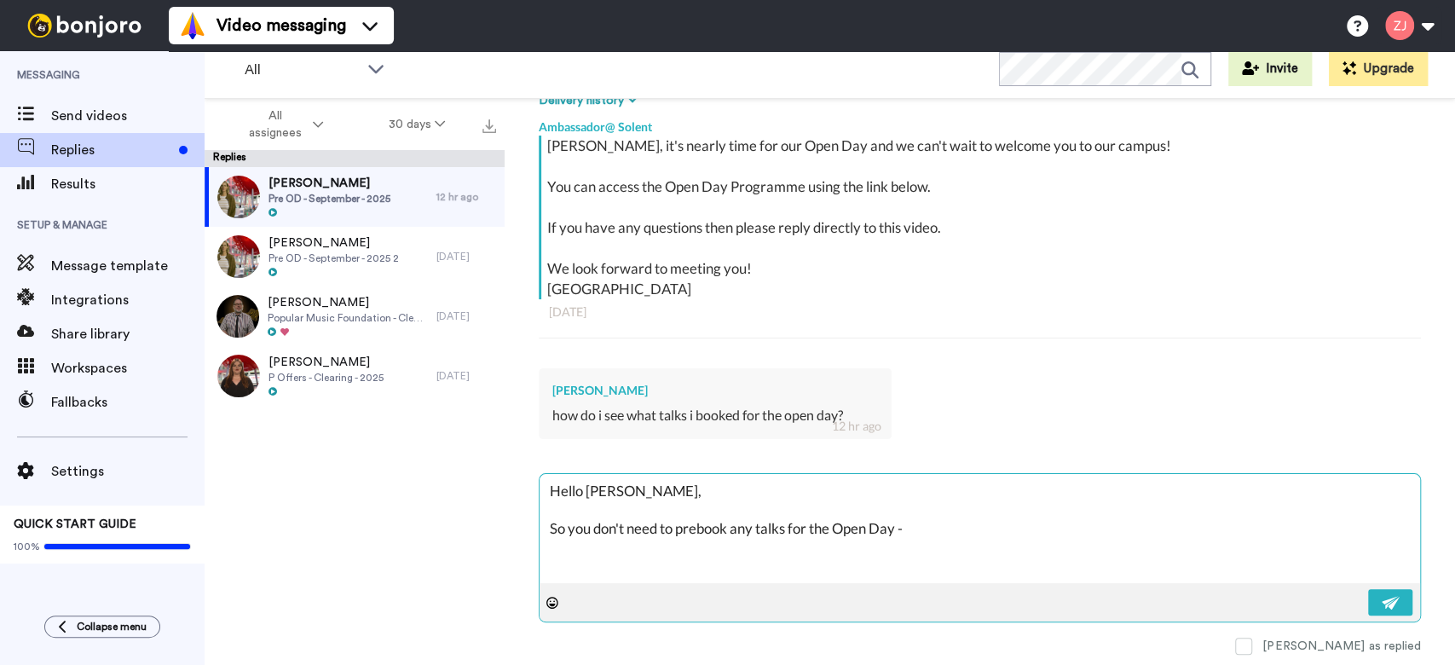
type textarea "x"
type textarea "Hello [PERSON_NAME], So you don't need to prebook any talks for the Open Day - y"
type textarea "x"
type textarea "Hello [PERSON_NAME], So you don't need to prebook any talks for the Open Day - …"
type textarea "x"
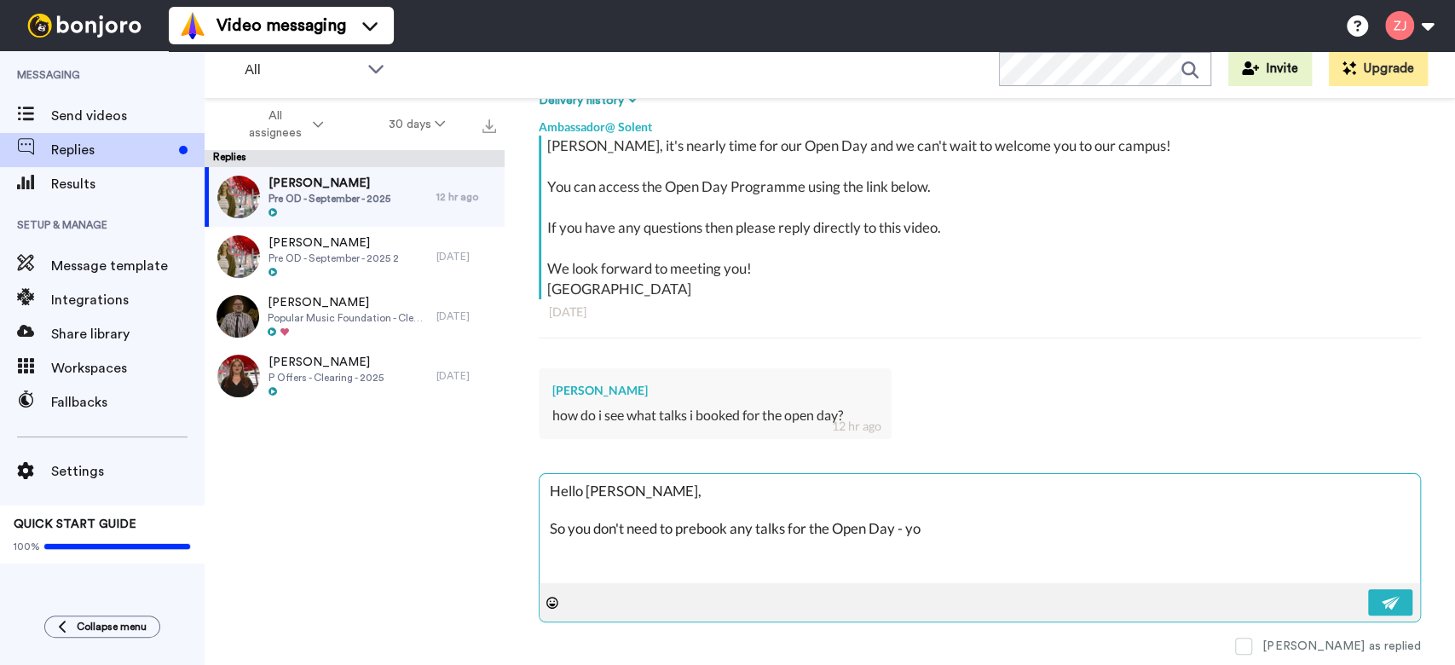
type textarea "Hello [PERSON_NAME], So you don't need to prebook any talks for the Open Day - …"
type textarea "x"
type textarea "Hello [PERSON_NAME], So you don't need to prebook any talks for the Open Day - …"
type textarea "x"
type textarea "Hello [PERSON_NAME], So you don't need to prebook any talks for the Open Day - …"
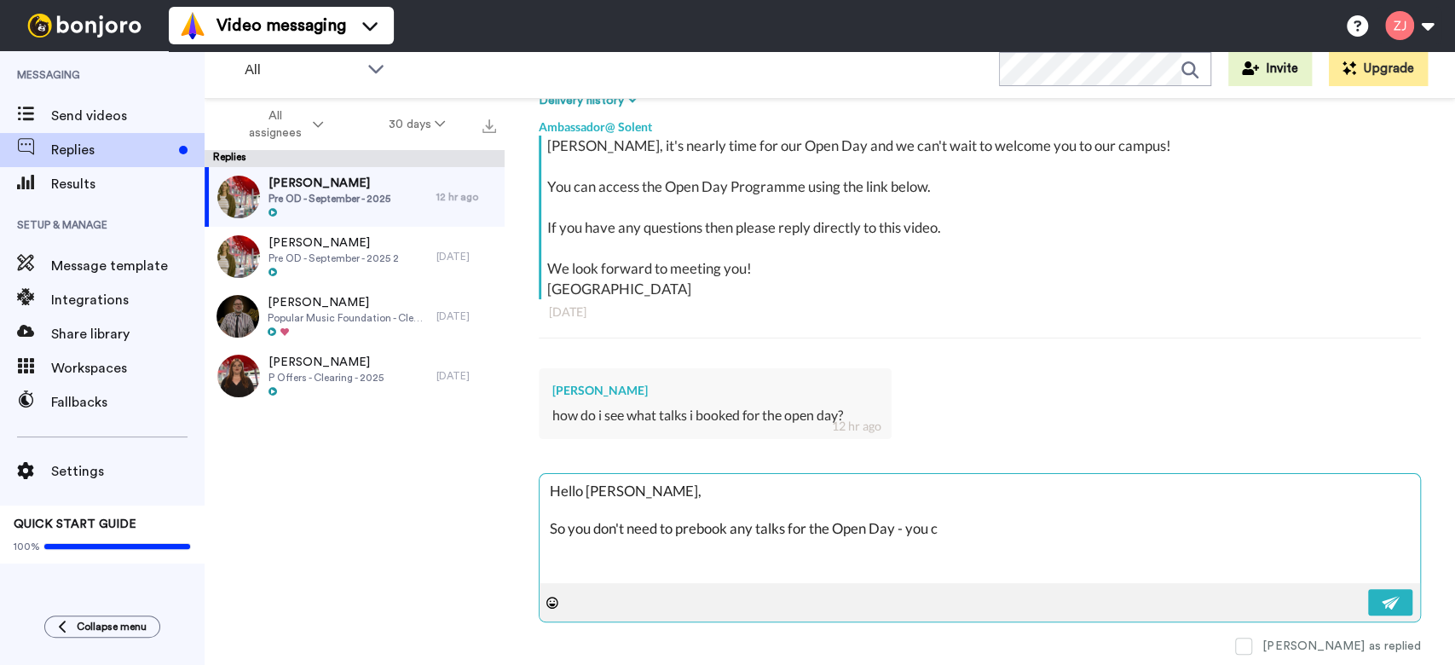
type textarea "x"
type textarea "Hello [PERSON_NAME], So you don't need to prebook any talks for the Open Day - …"
type textarea "x"
type textarea "Hello [PERSON_NAME], So you don't need to prebook any talks for the Open Day - …"
type textarea "x"
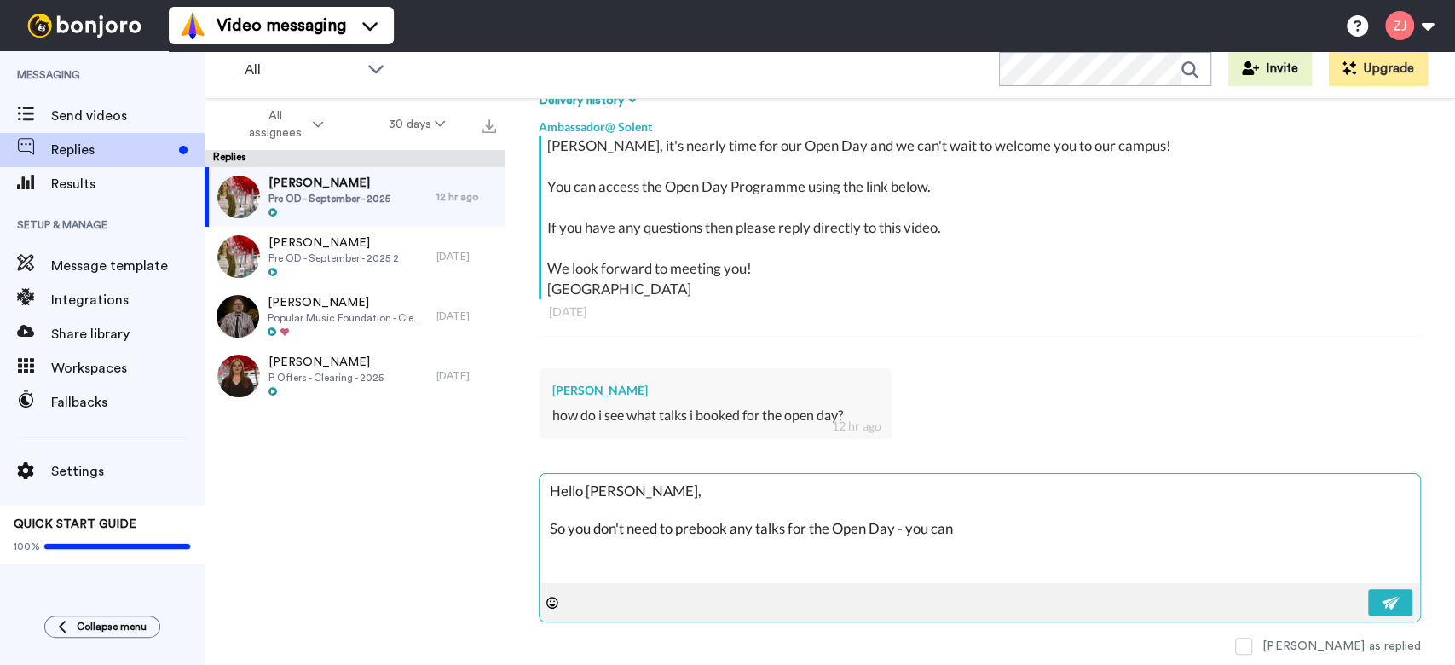
type textarea "Hello [PERSON_NAME], So you don't need to prebook any talks for the Open Day - …"
type textarea "x"
type textarea "Hello [PERSON_NAME], So you don't need to prebook any talks for the Open Day - …"
type textarea "x"
type textarea "Hello [PERSON_NAME], So you don't need to prebook any talks for the Open Day - …"
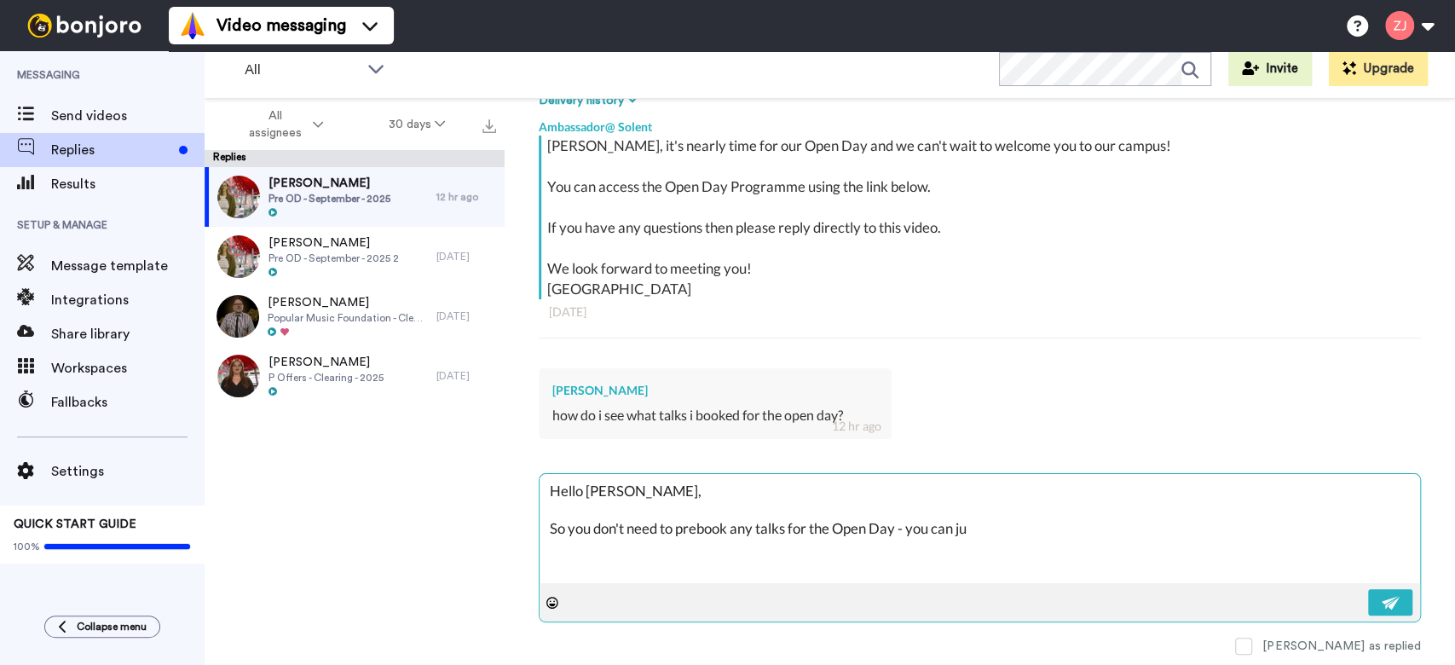
type textarea "x"
type textarea "Hello [PERSON_NAME], So you don't need to prebook any talks for the Open Day - …"
type textarea "x"
type textarea "Hello [PERSON_NAME], So you don't need to prebook any talks for the Open Day - …"
type textarea "x"
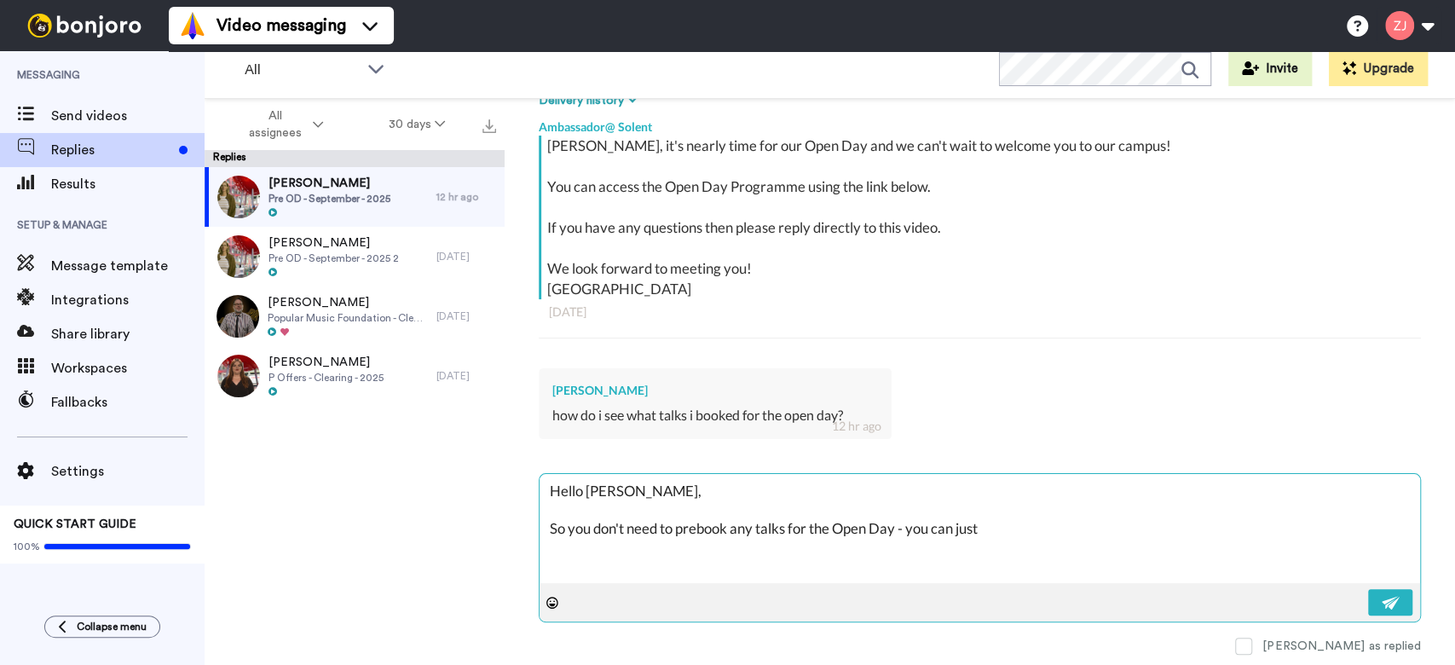
type textarea "Hello [PERSON_NAME], So you don't need to prebook any talks for the Open Day - …"
type textarea "x"
type textarea "Hello [PERSON_NAME], So you don't need to prebook any talks for the Open Day - …"
type textarea "x"
type textarea "Hello [PERSON_NAME], So you don't need to prebook any talks for the Open Day - …"
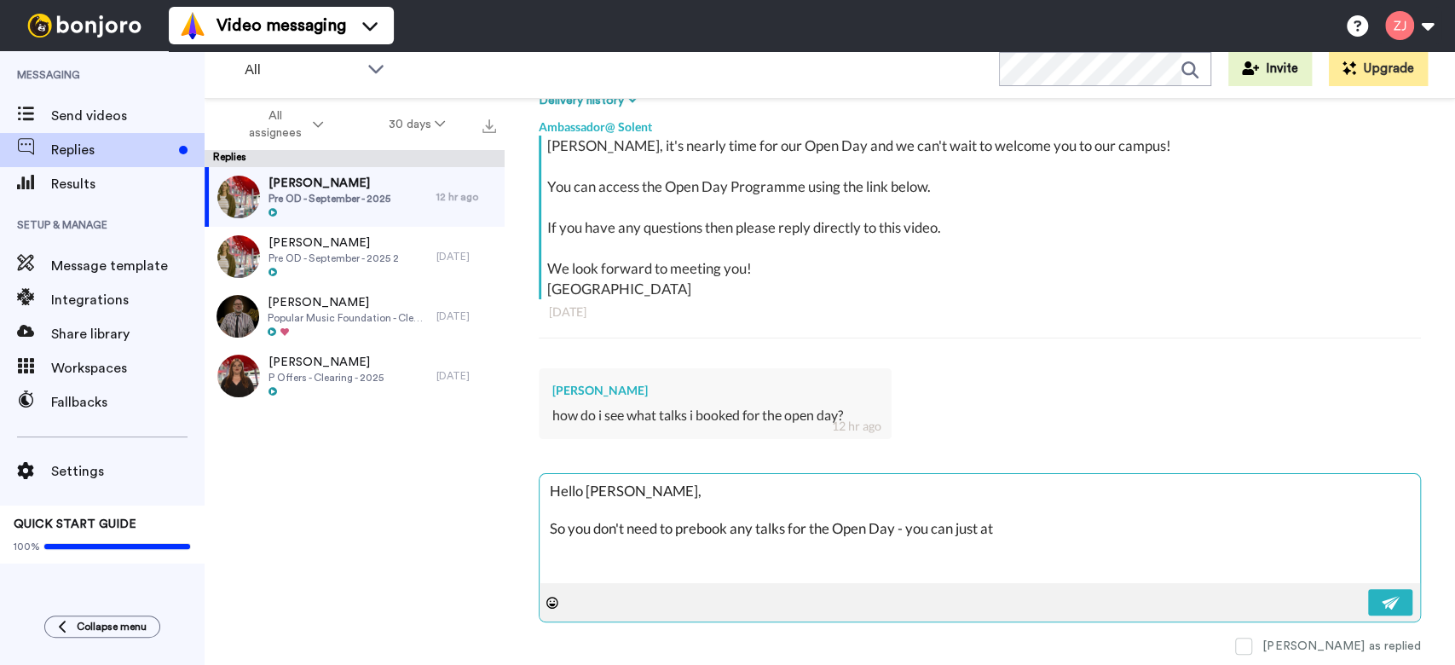
type textarea "x"
type textarea "Hello [PERSON_NAME], So you don't need to prebook any talks for the Open Day - …"
type textarea "x"
type textarea "Hello [PERSON_NAME], So you don't need to prebook any talks for the Open Day - …"
type textarea "x"
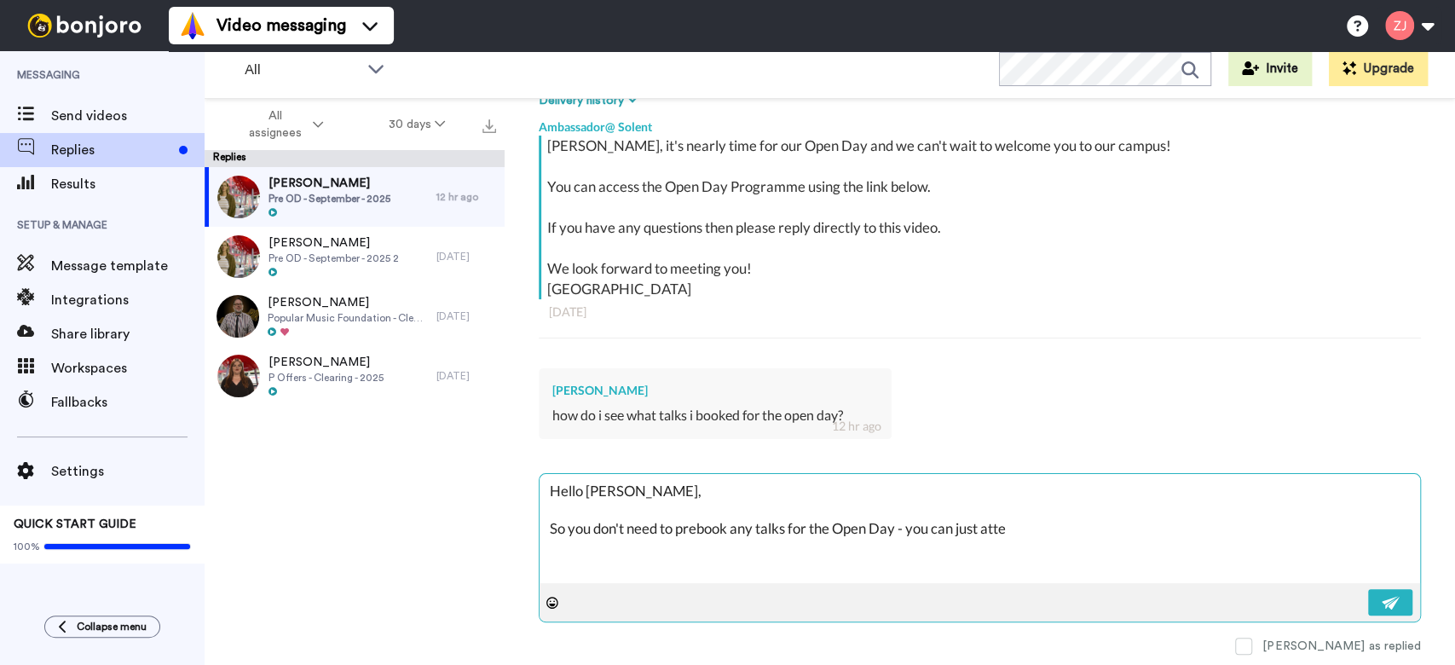
type textarea "Hello [PERSON_NAME], So you don't need to prebook any talks for the Open Day - …"
type textarea "x"
type textarea "Hello [PERSON_NAME], So you don't need to prebook any talks for the Open Day - …"
type textarea "x"
type textarea "Hello [PERSON_NAME], So you don't need to prebook any talks for the Open Day - …"
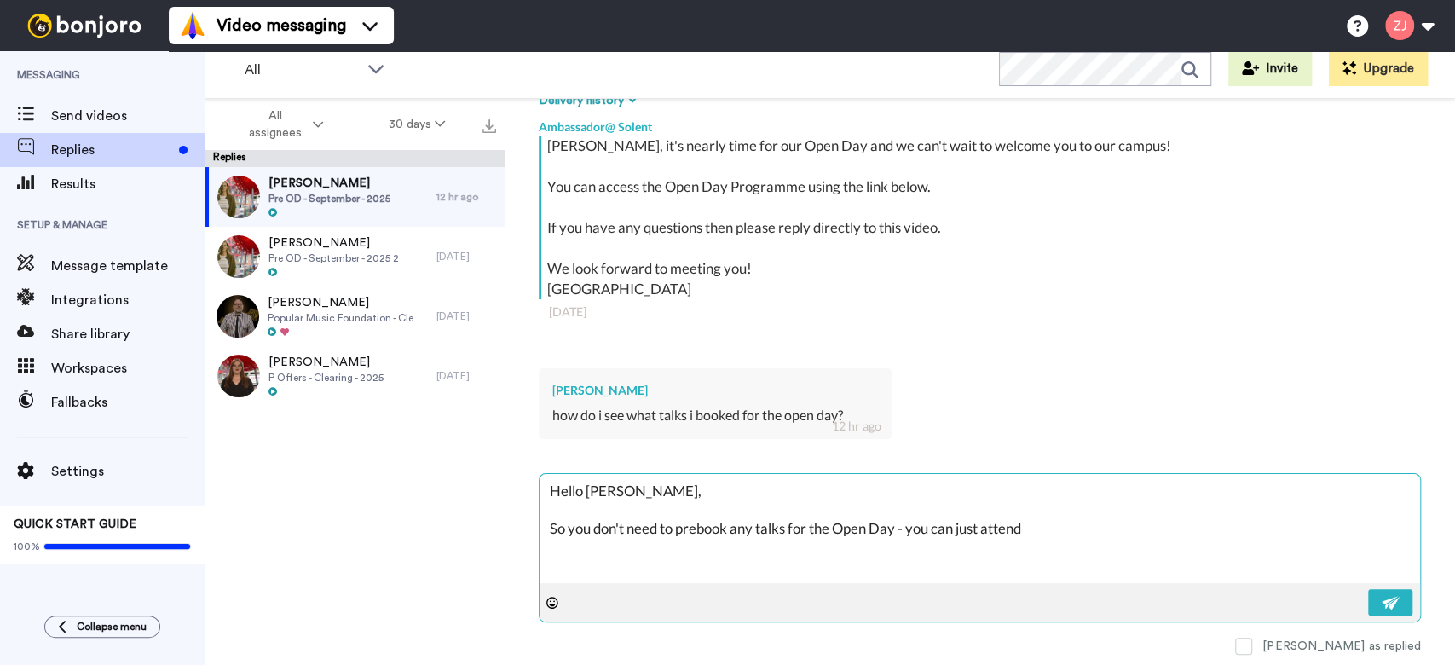
type textarea "x"
type textarea "Hello [PERSON_NAME], So you don't need to prebook any talks for the Open Day - …"
type textarea "x"
type textarea "Hello [PERSON_NAME], So you don't need to prebook any talks for the Open Day - …"
type textarea "x"
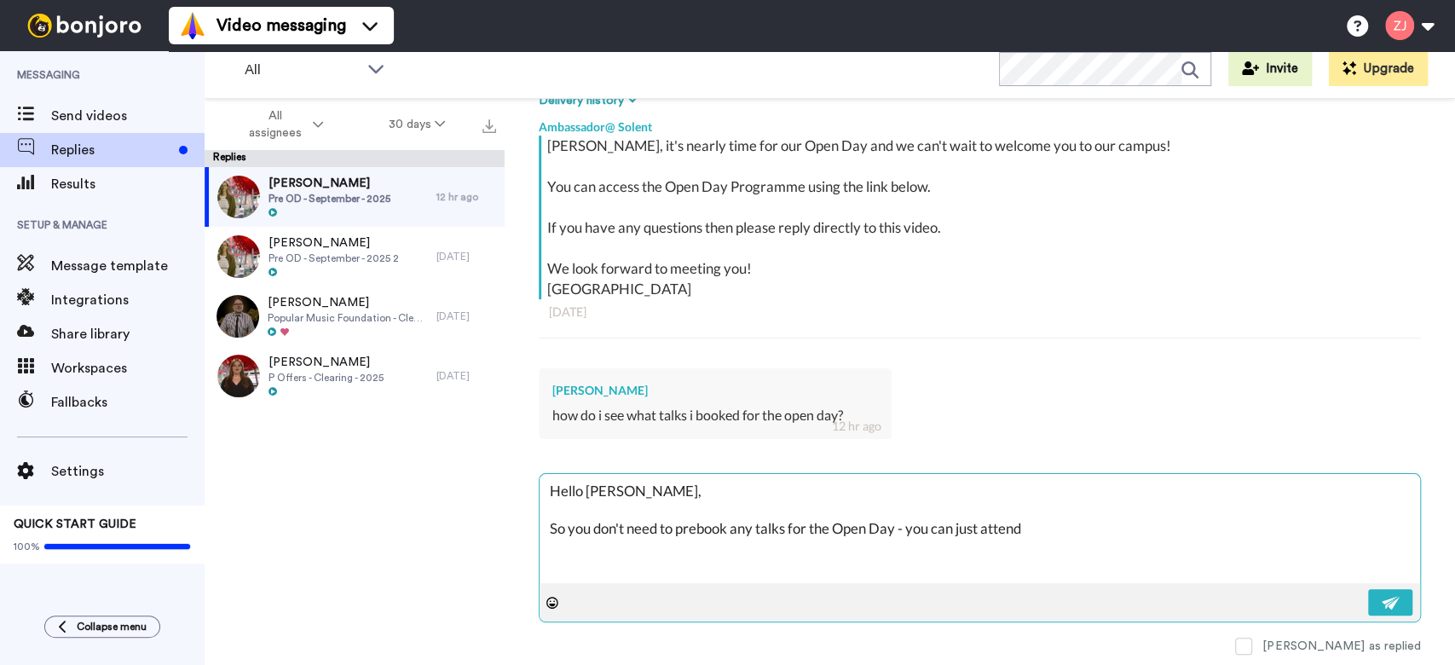
type textarea "Hello [PERSON_NAME], So you don't need to prebook any talks for the Open Day - …"
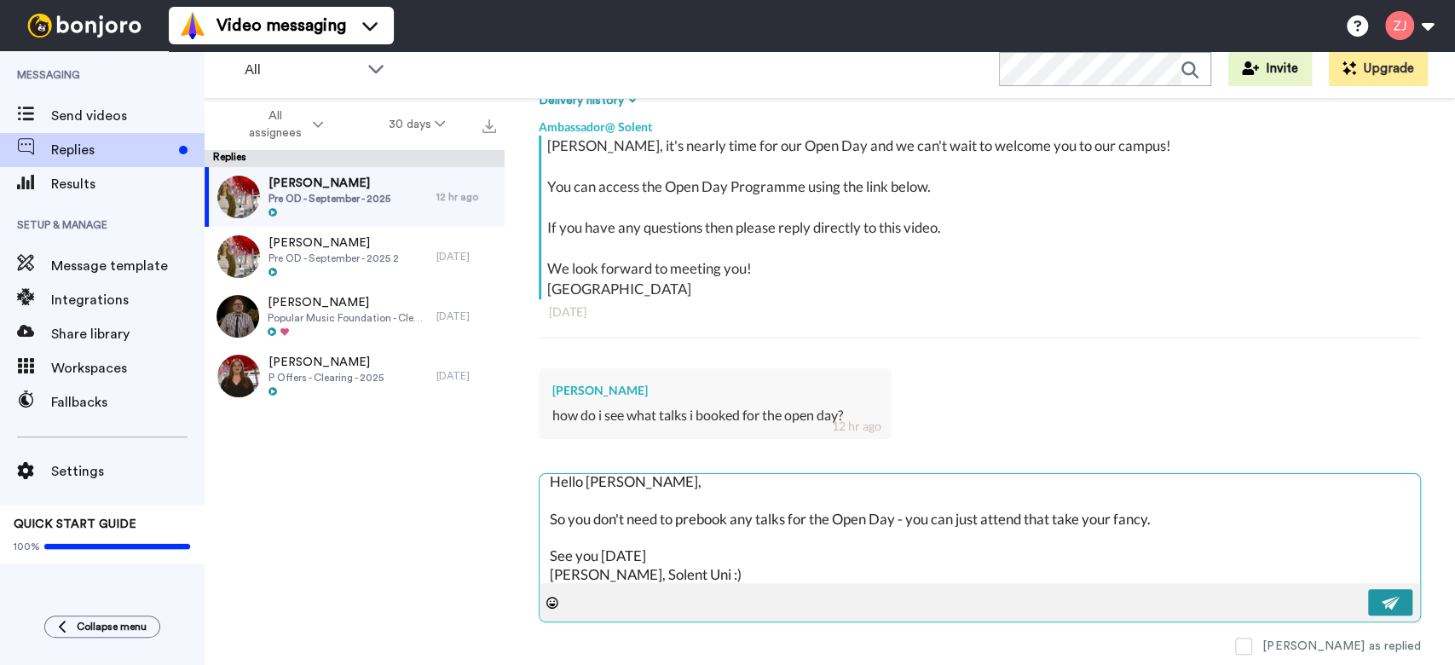
click at [1384, 602] on button at bounding box center [1390, 602] width 44 height 26
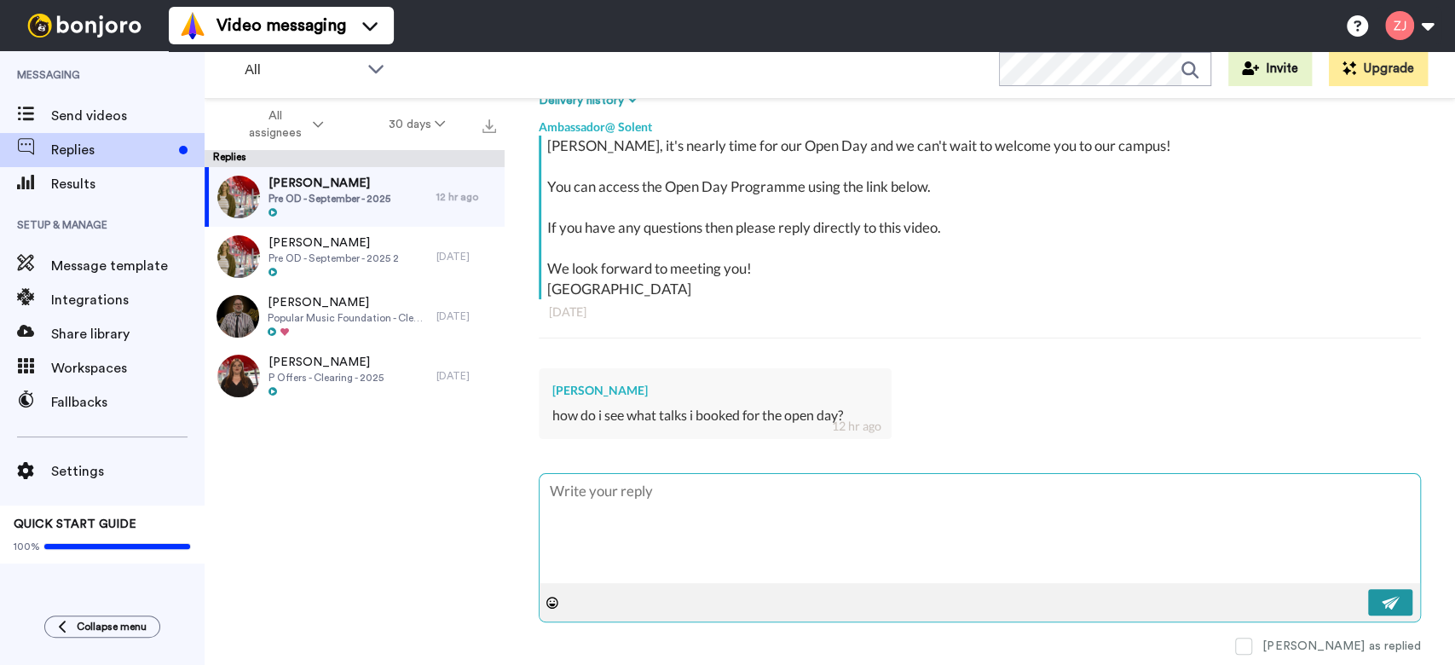
scroll to position [0, 0]
